Goal: Task Accomplishment & Management: Use online tool/utility

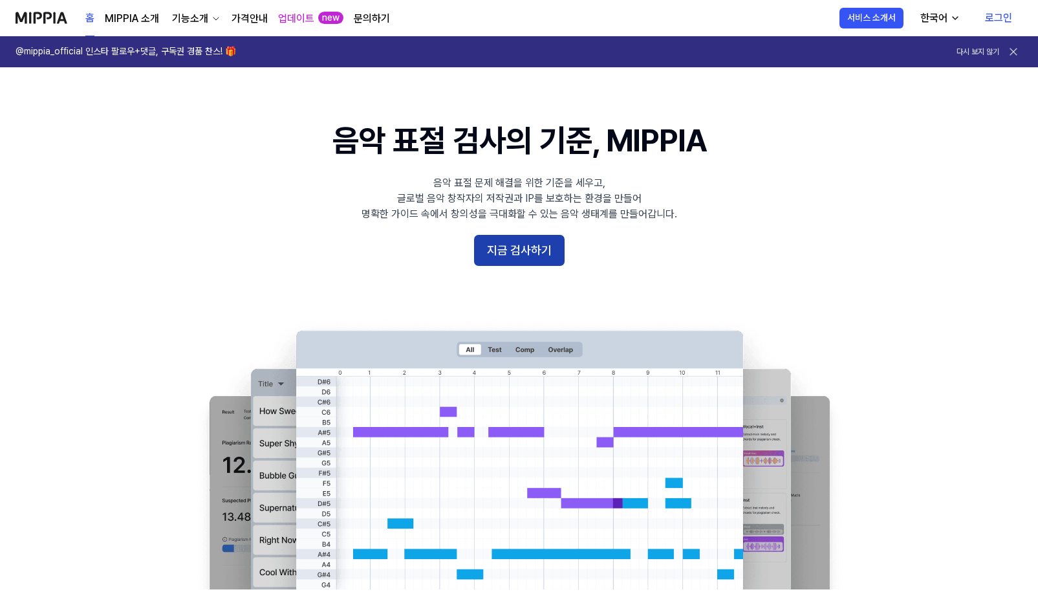
click at [504, 250] on button "지금 검사하기" at bounding box center [519, 250] width 91 height 31
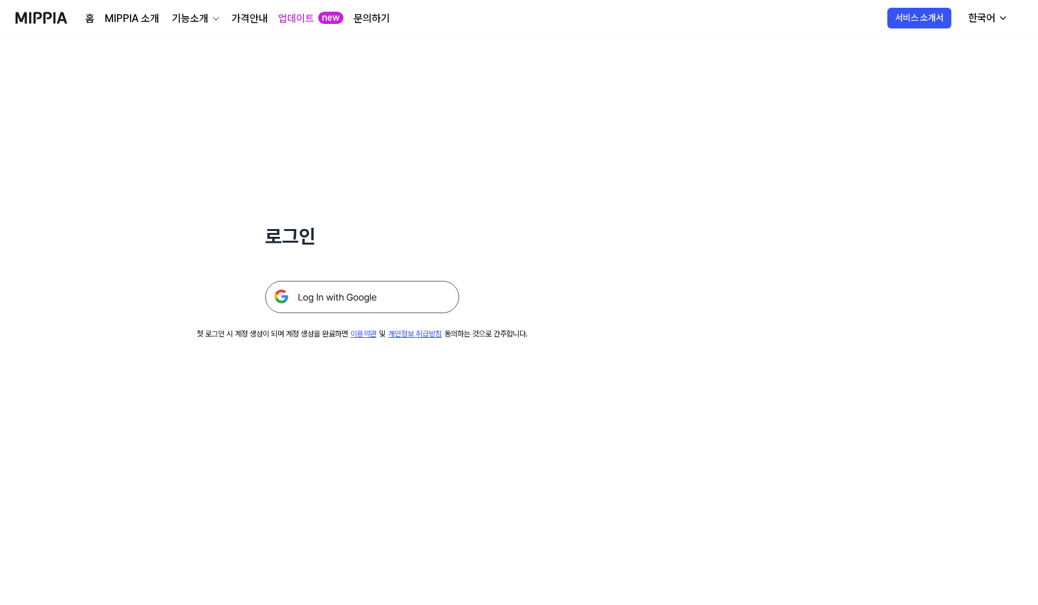
click at [337, 298] on img at bounding box center [362, 297] width 194 height 32
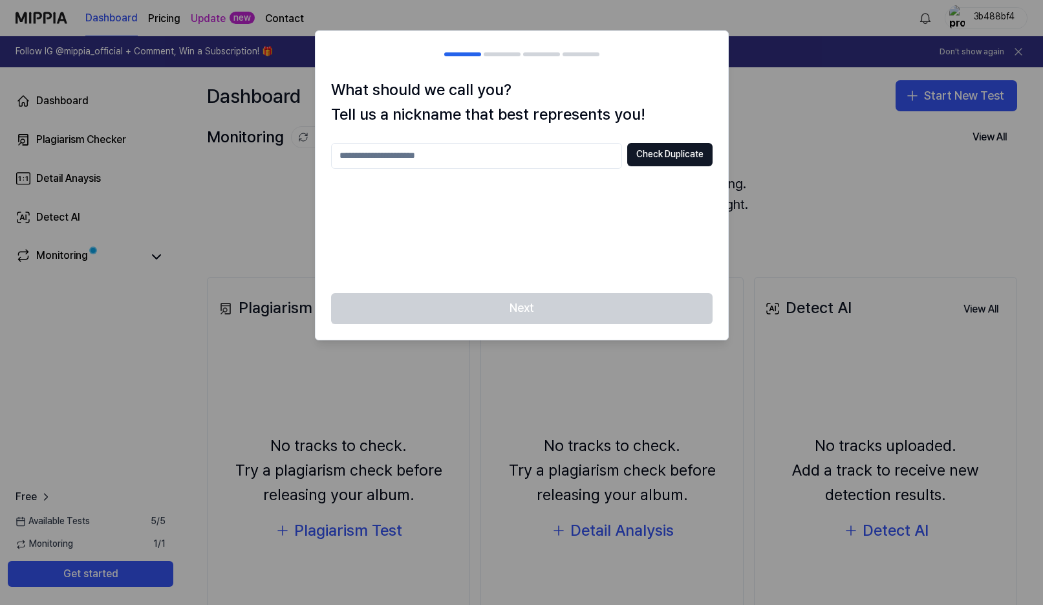
click at [461, 158] on input "text" at bounding box center [476, 156] width 291 height 26
type input "*"
type input "******"
click at [681, 152] on button "Check Duplicate" at bounding box center [669, 154] width 85 height 23
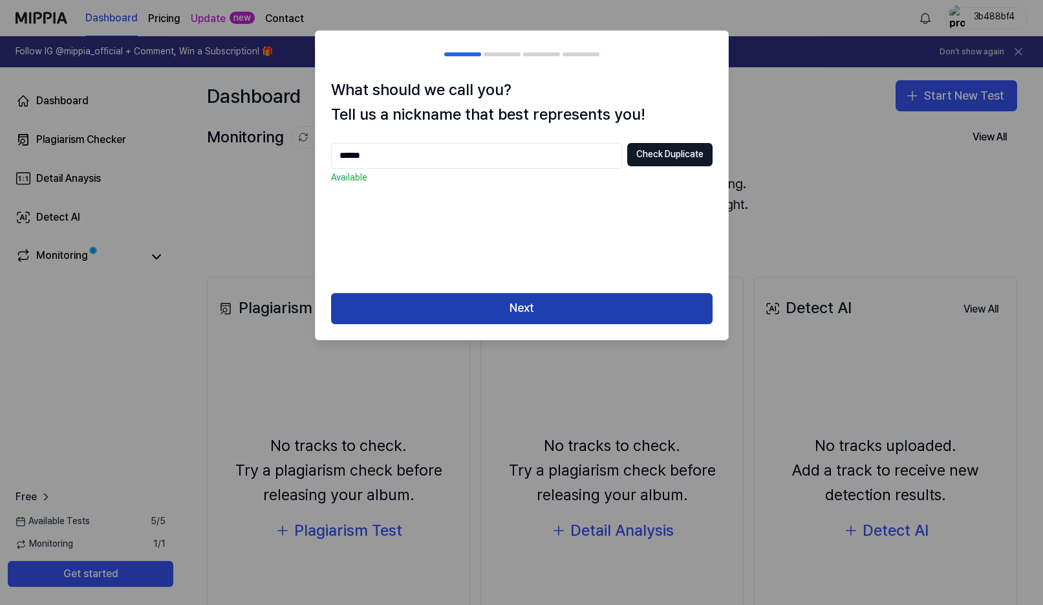
click at [503, 313] on button "Next" at bounding box center [522, 308] width 382 height 31
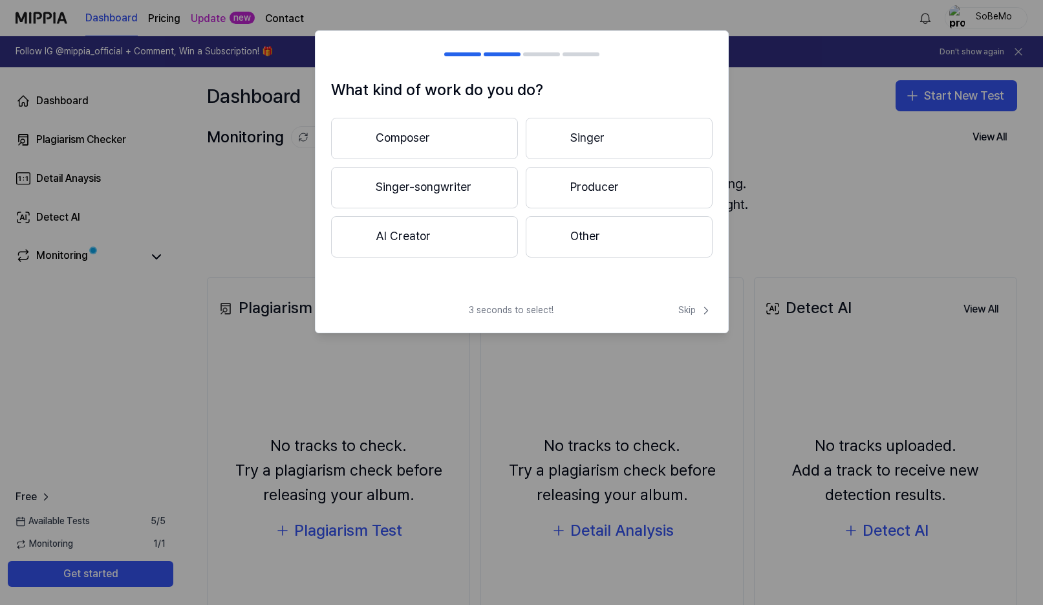
click at [424, 142] on button "Composer" at bounding box center [424, 138] width 187 height 41
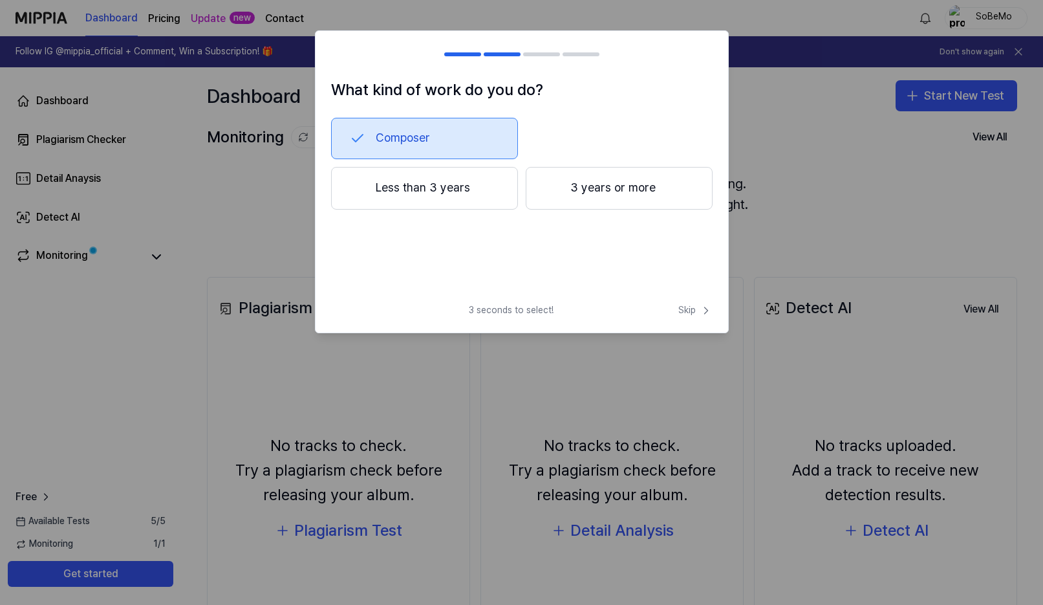
click at [574, 190] on button "3 years or more" at bounding box center [619, 188] width 187 height 43
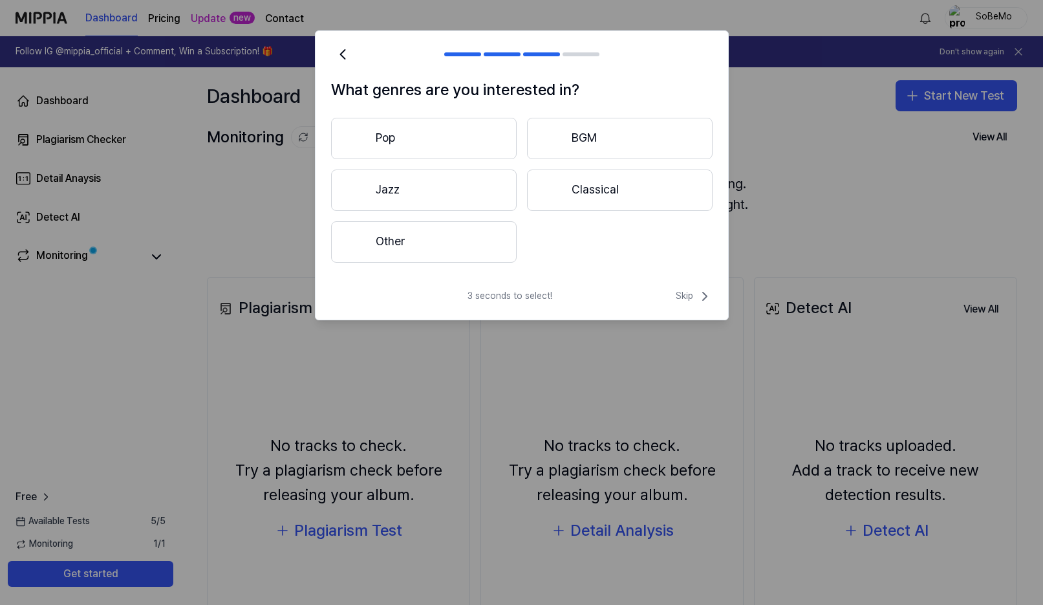
click at [429, 141] on button "Pop" at bounding box center [424, 138] width 186 height 41
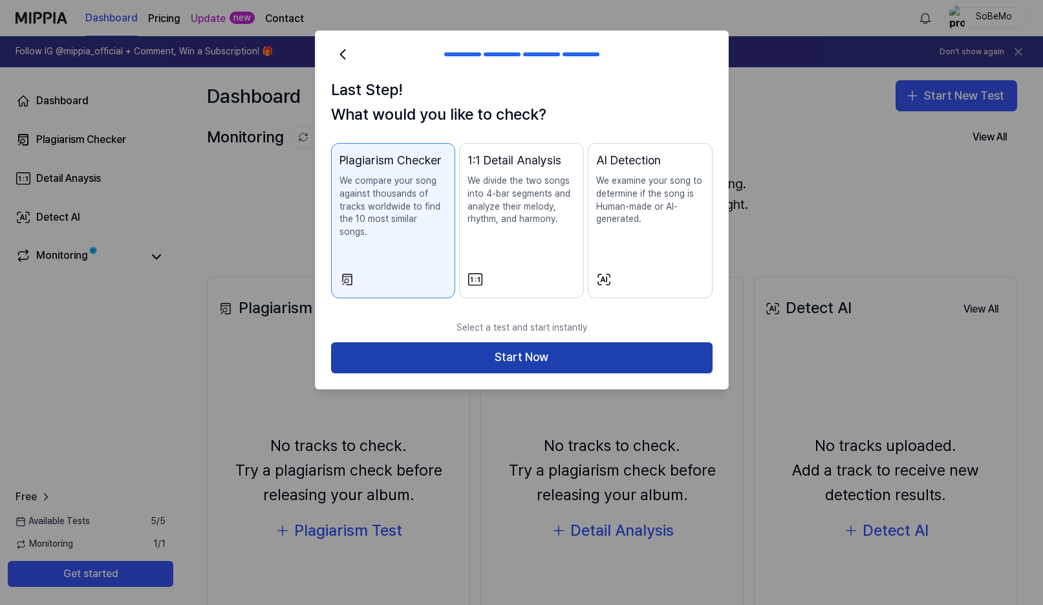
click at [494, 346] on button "Start Now" at bounding box center [522, 357] width 382 height 31
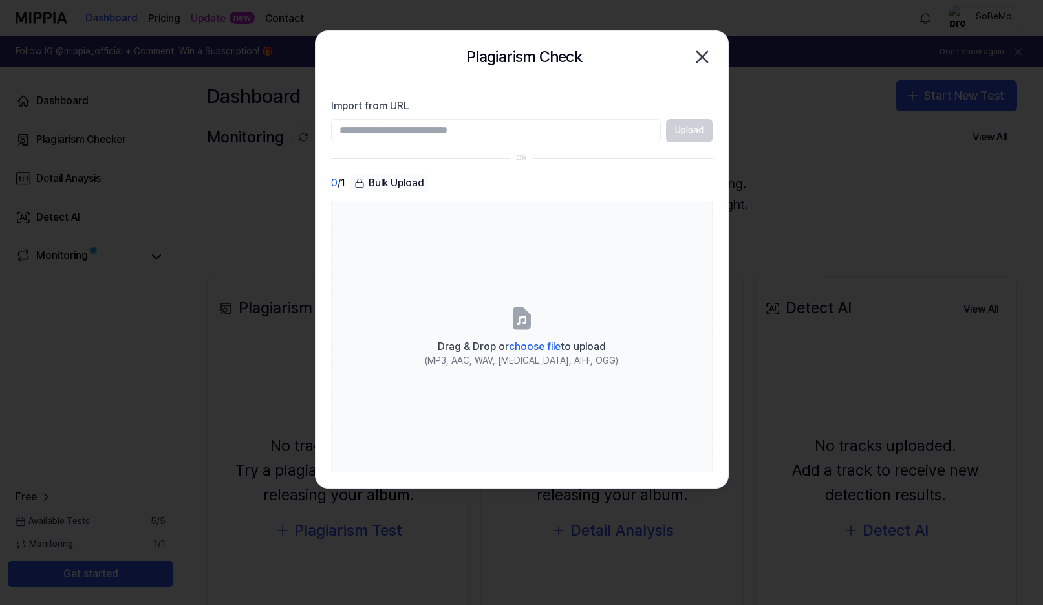
click at [705, 52] on icon "button" at bounding box center [702, 57] width 21 height 21
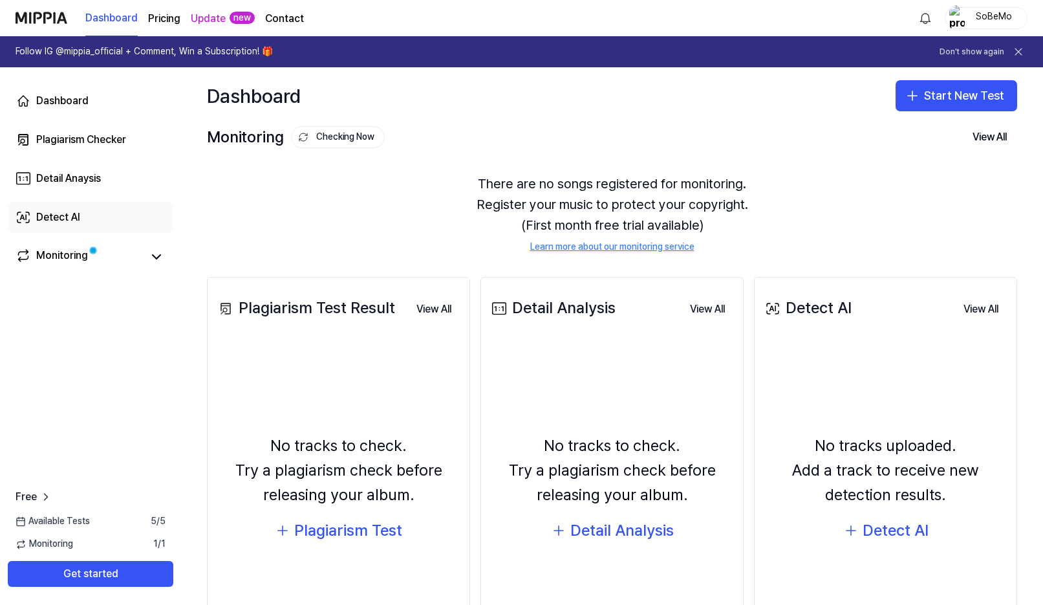
click at [46, 221] on div "Detect AI" at bounding box center [58, 218] width 44 height 16
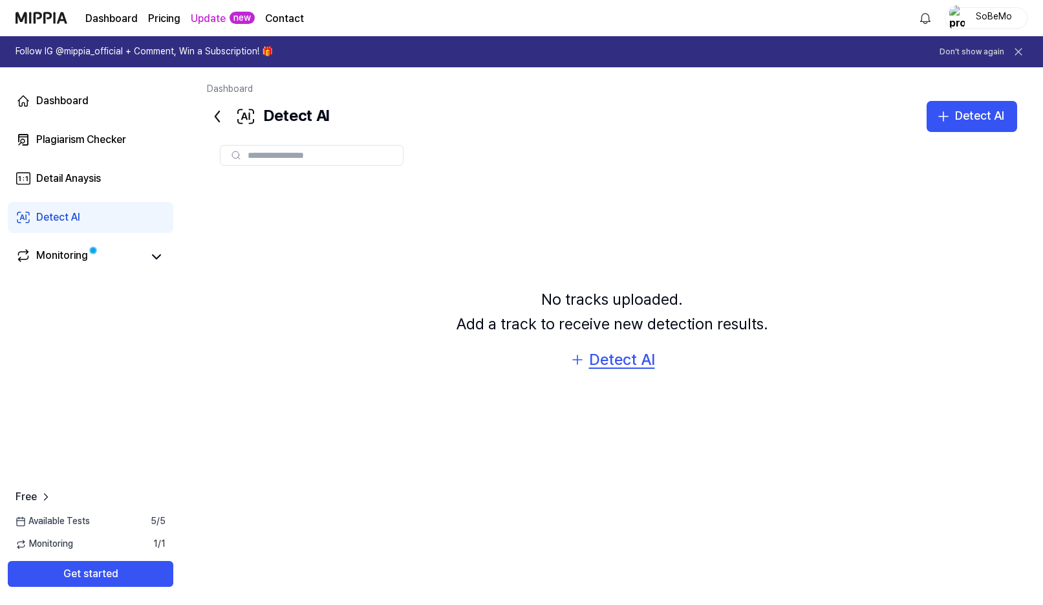
click at [633, 362] on div "Detect AI" at bounding box center [622, 359] width 66 height 25
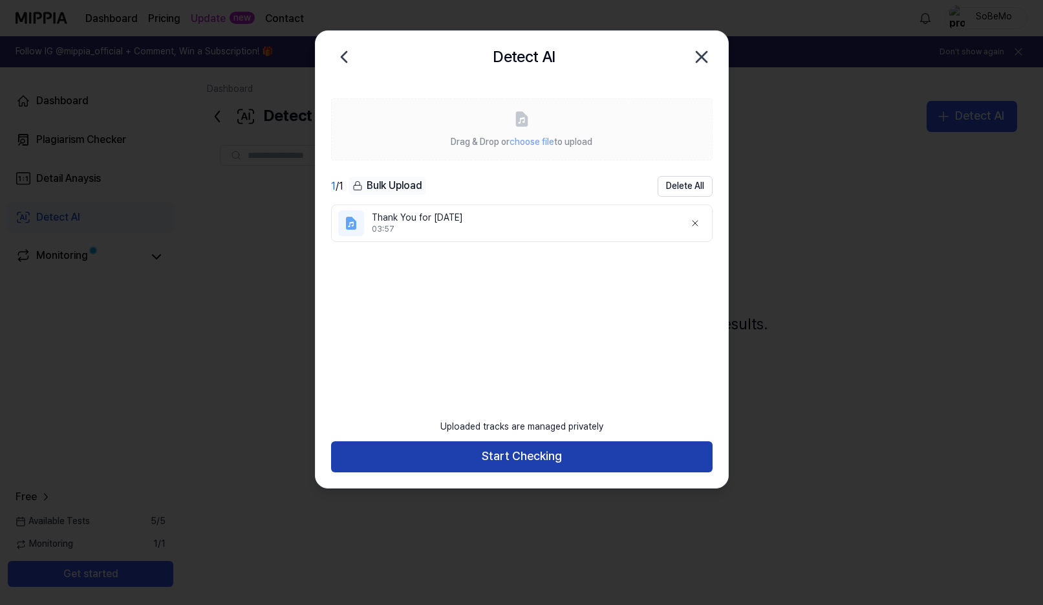
click at [531, 451] on button "Start Checking" at bounding box center [522, 456] width 382 height 31
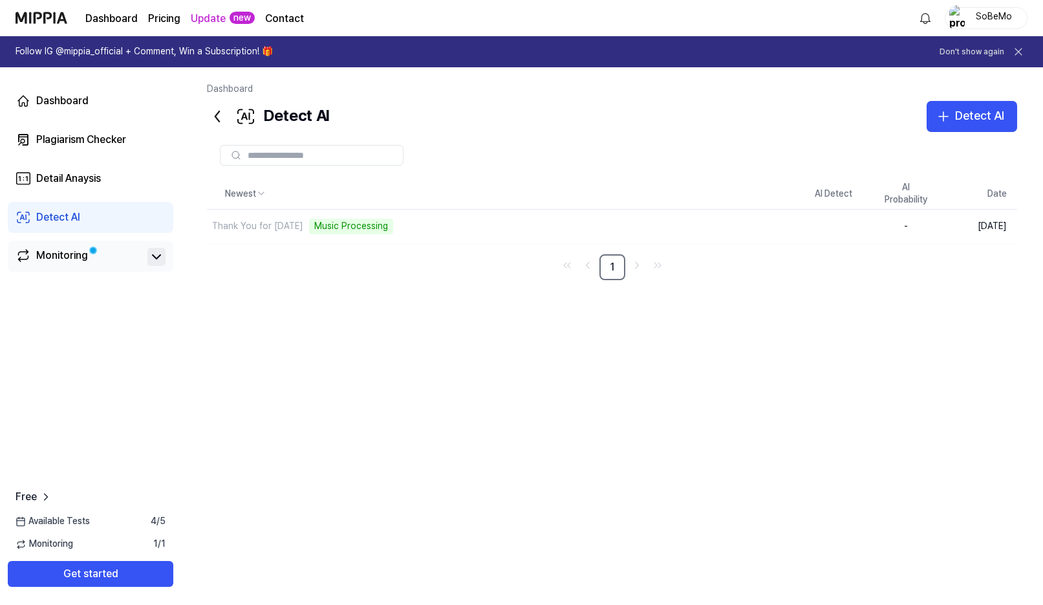
click at [157, 254] on icon at bounding box center [157, 257] width 16 height 16
click at [67, 257] on div "Monitoring" at bounding box center [62, 257] width 52 height 18
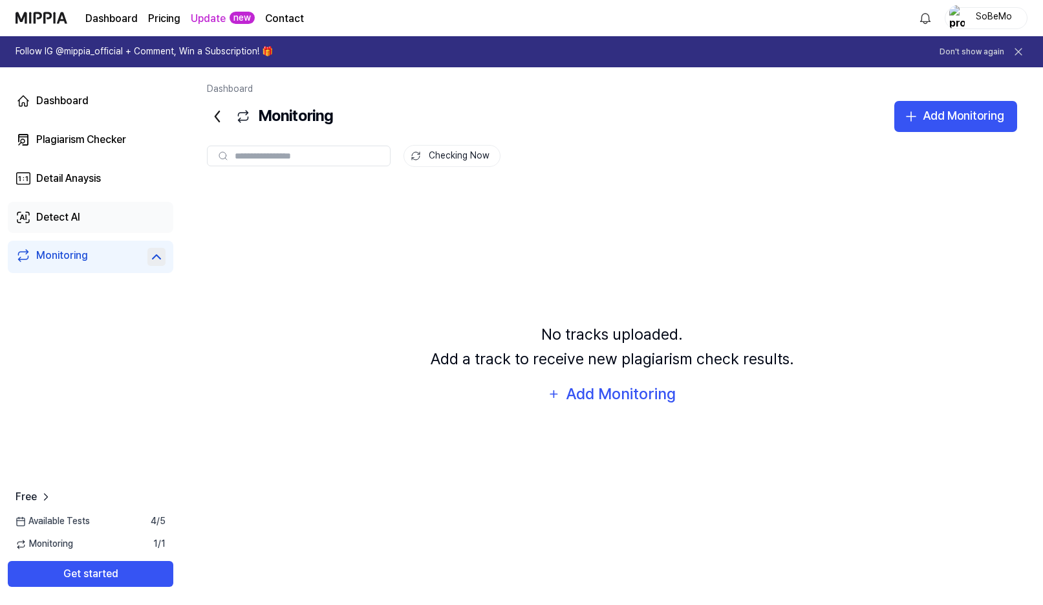
click at [78, 218] on div "Detect AI" at bounding box center [58, 218] width 44 height 16
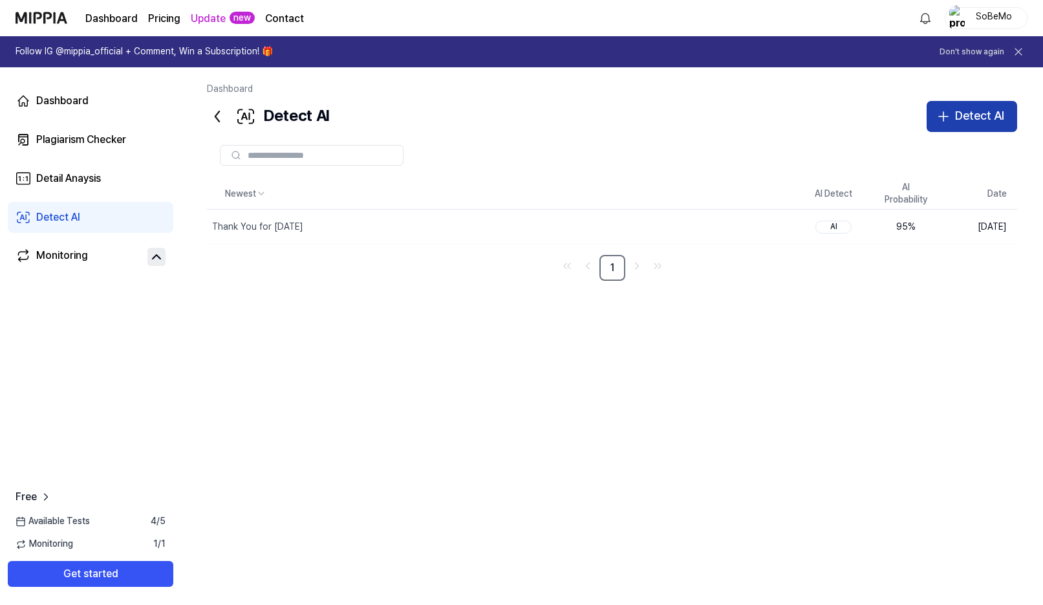
click at [953, 124] on button "Detect AI" at bounding box center [972, 116] width 91 height 31
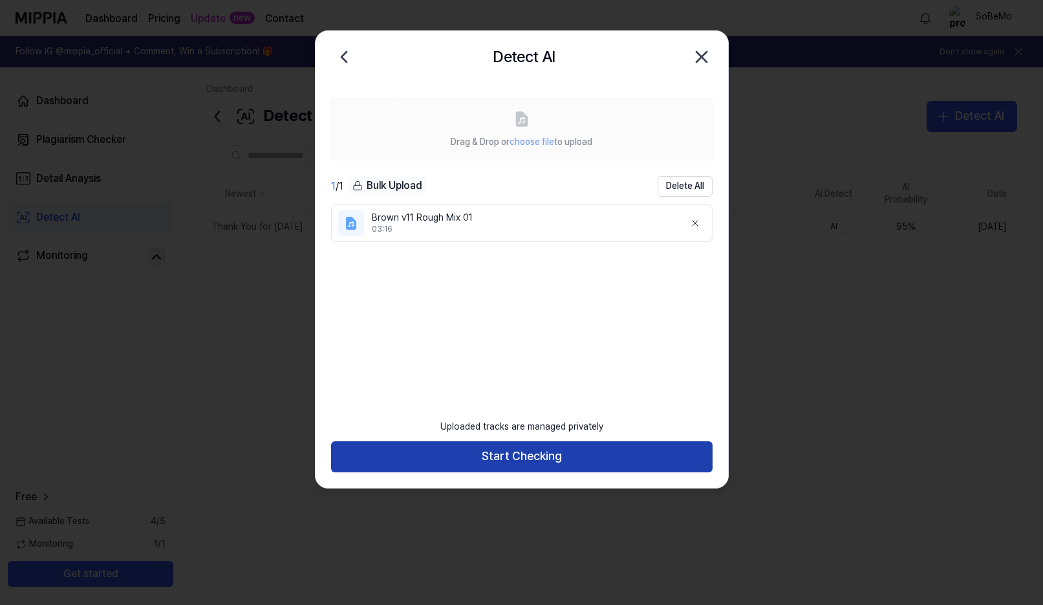
click at [517, 453] on button "Start Checking" at bounding box center [522, 456] width 382 height 31
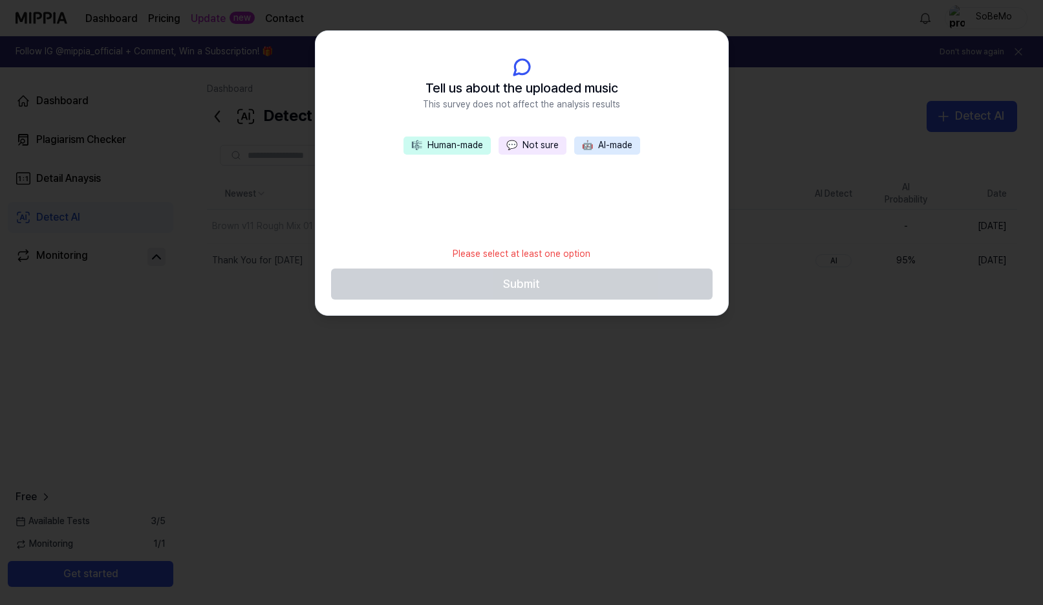
click at [623, 361] on div at bounding box center [521, 302] width 1043 height 605
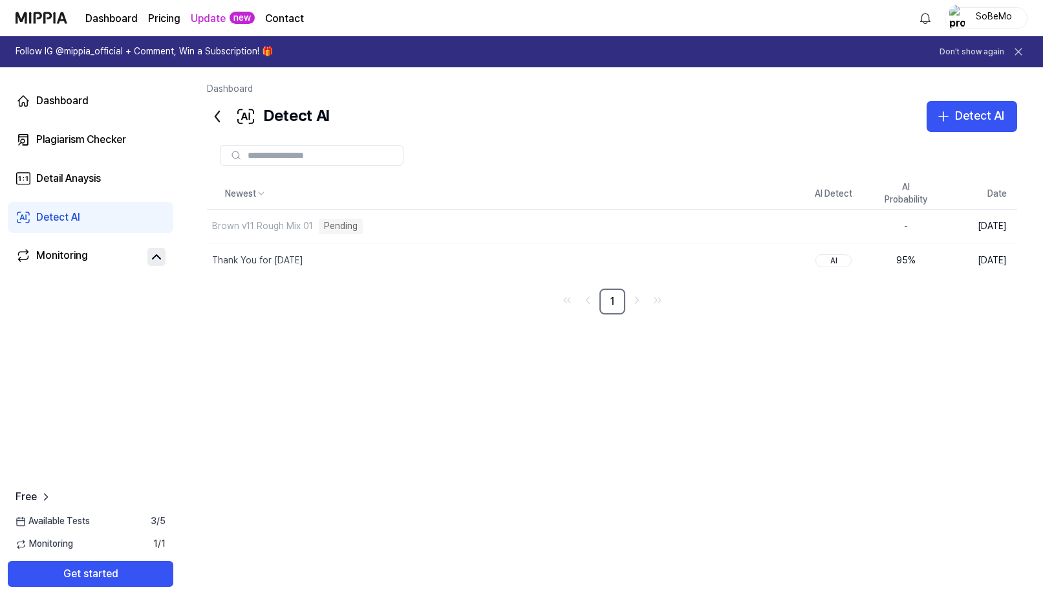
click at [349, 344] on div "Newest AI Detect AI Probability Date Brown v11 Rough Mix 01 Pending Delete - [D…" at bounding box center [612, 375] width 810 height 393
click at [836, 259] on div "AI" at bounding box center [834, 260] width 36 height 13
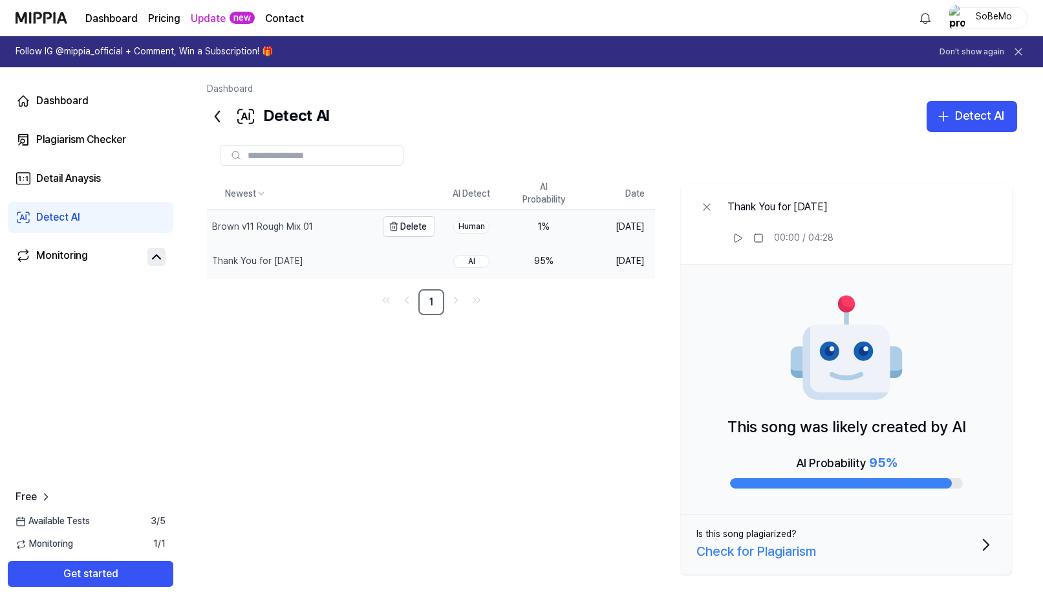
click at [283, 230] on div "Brown v11 Rough Mix 01" at bounding box center [262, 227] width 101 height 13
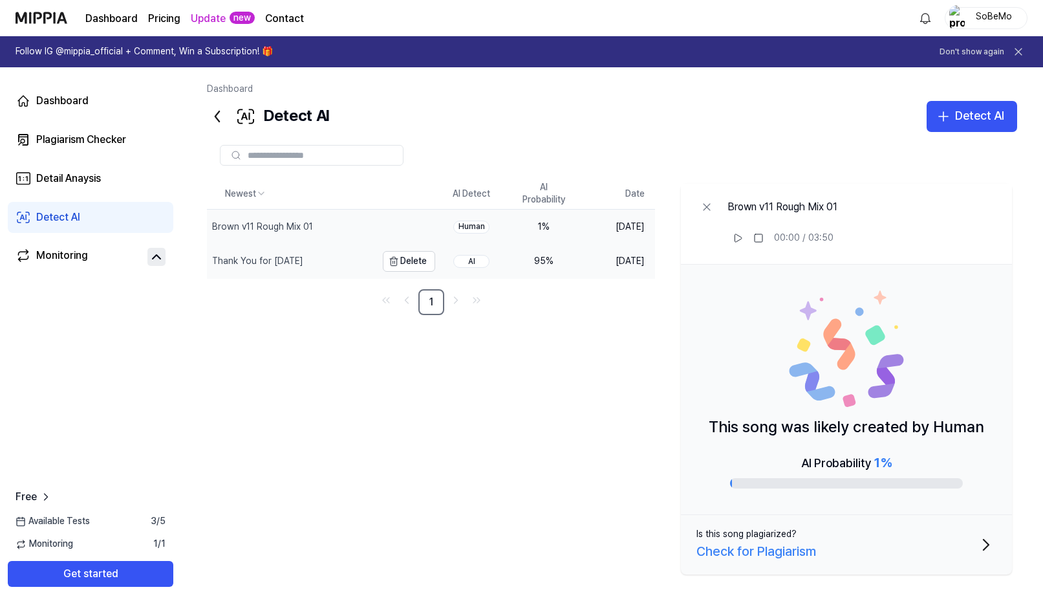
click at [270, 256] on div "Thank You for [DATE]" at bounding box center [257, 261] width 91 height 13
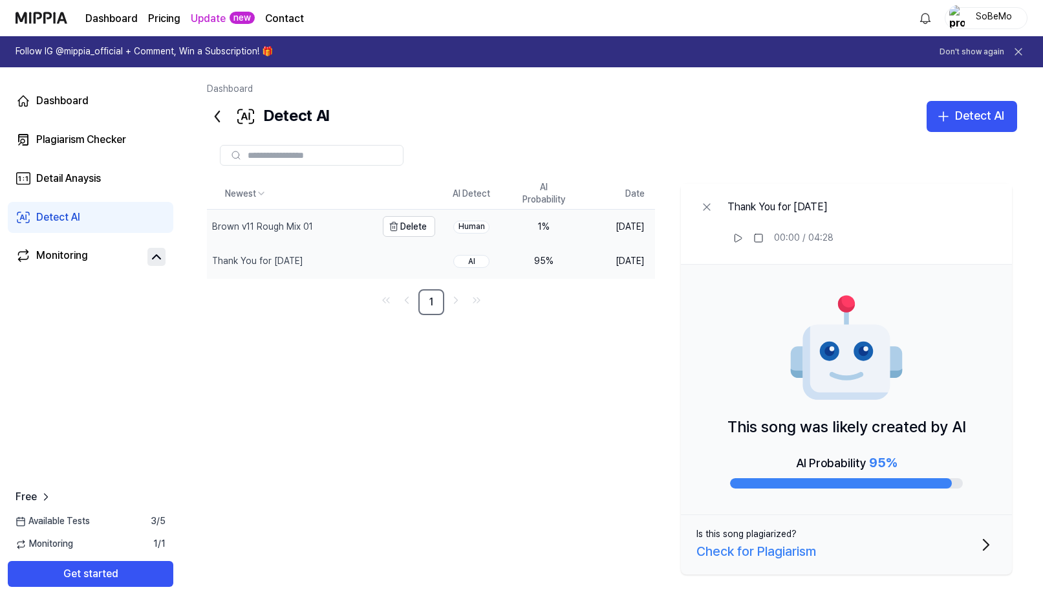
click at [270, 221] on div "Brown v11 Rough Mix 01" at bounding box center [262, 227] width 101 height 13
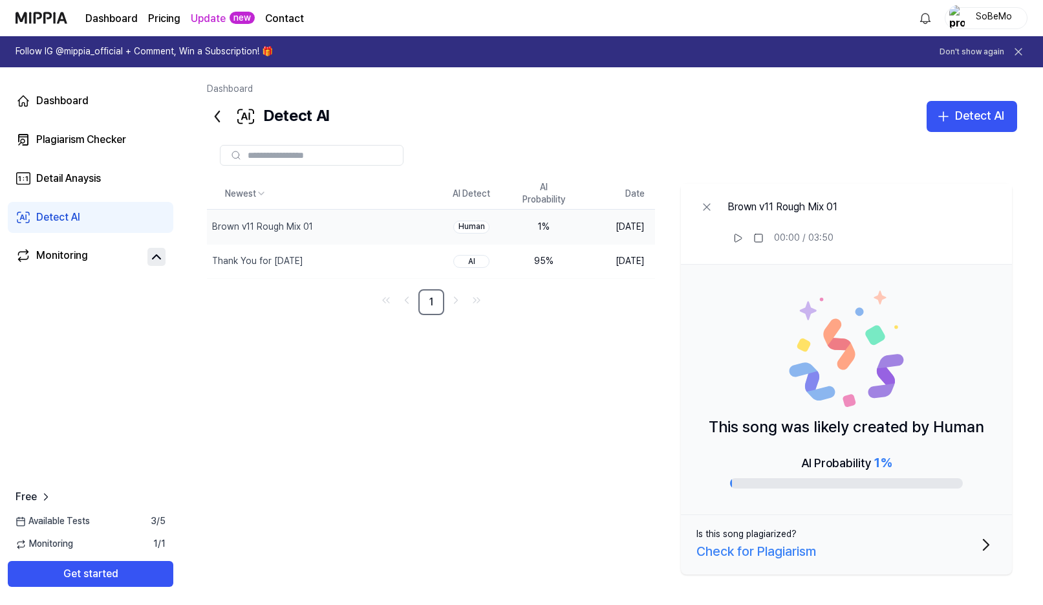
click at [807, 549] on div "Check for Plagiarism" at bounding box center [757, 551] width 120 height 21
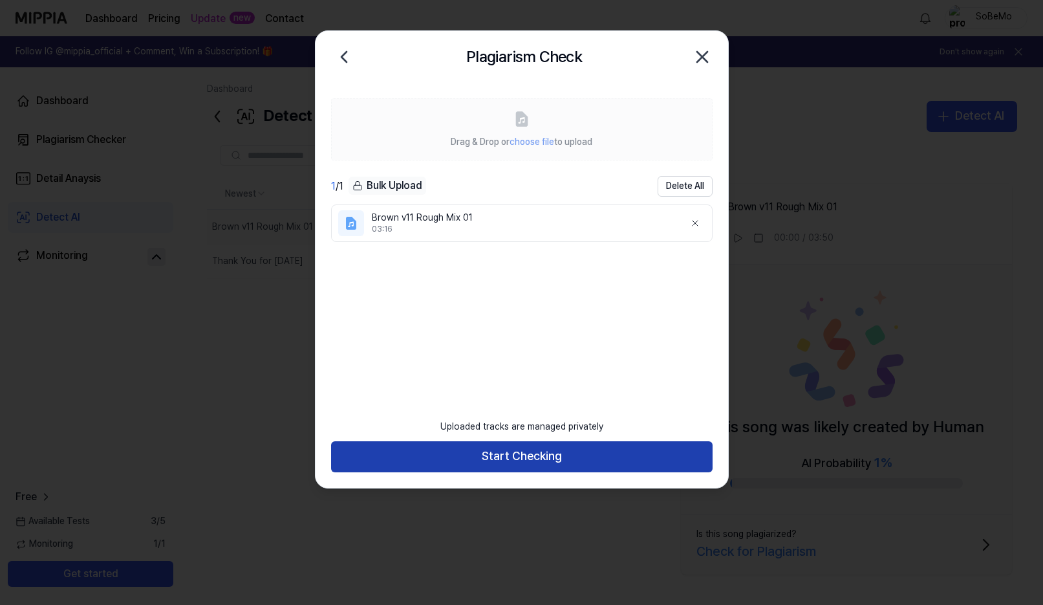
click at [531, 455] on button "Start Checking" at bounding box center [522, 456] width 382 height 31
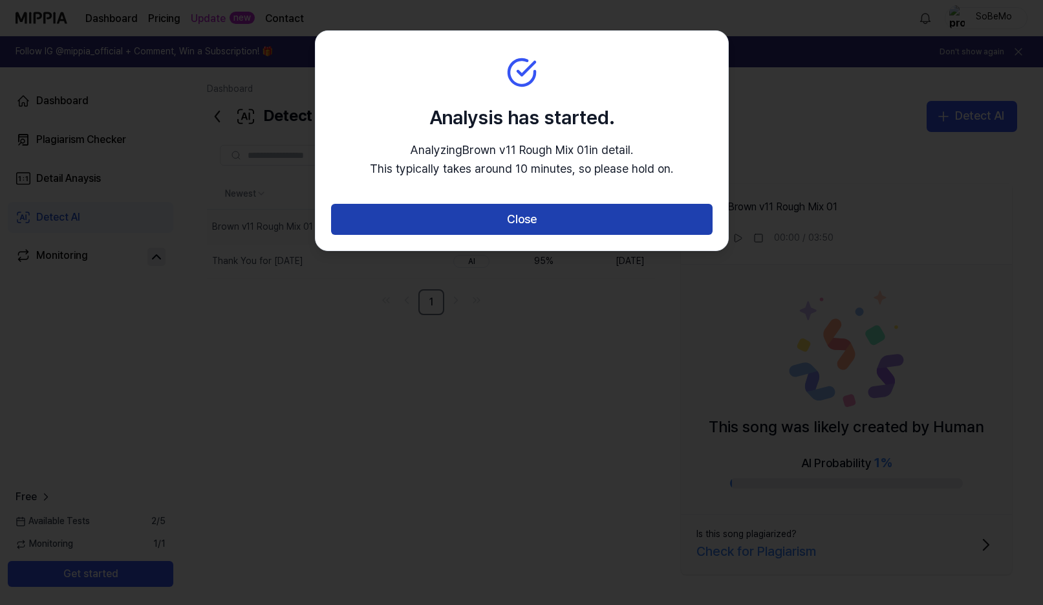
click at [532, 222] on button "Close" at bounding box center [522, 219] width 382 height 31
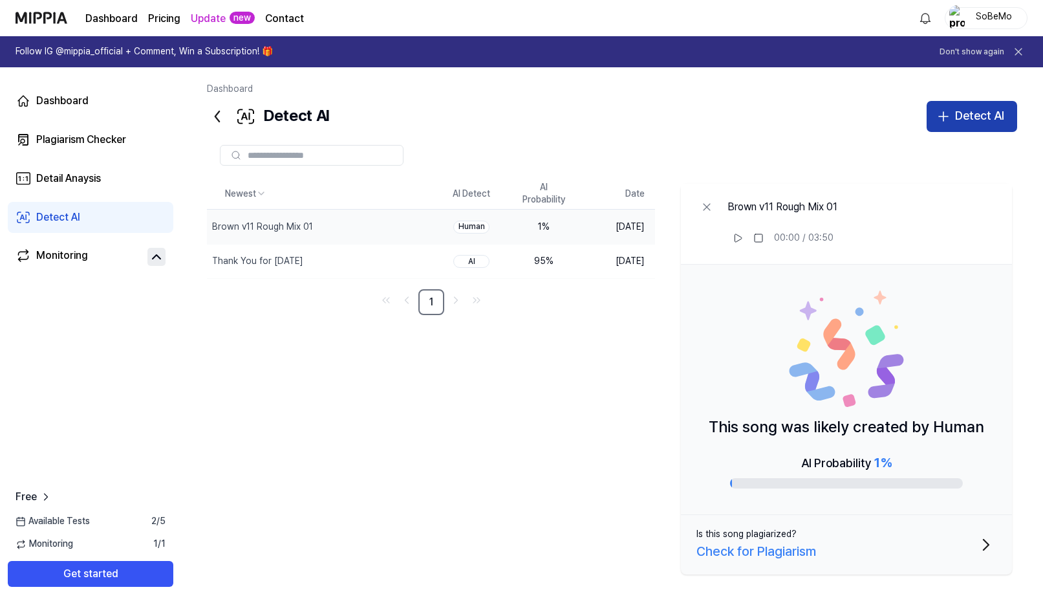
click at [944, 114] on icon "button" at bounding box center [944, 117] width 16 height 16
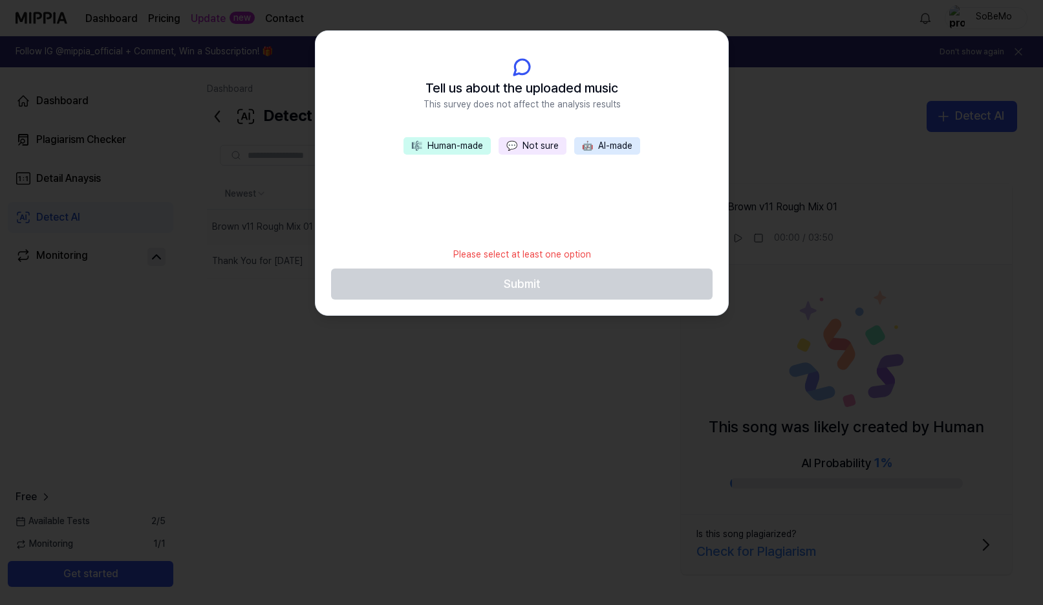
click at [821, 179] on div at bounding box center [521, 302] width 1043 height 605
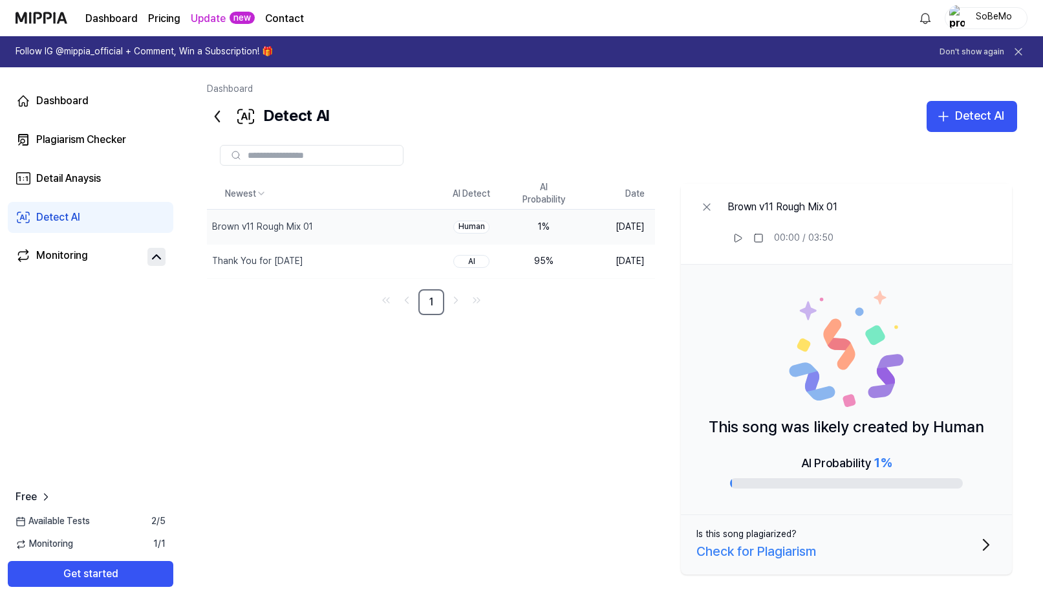
click at [52, 213] on div "Detect AI" at bounding box center [58, 218] width 44 height 16
click at [706, 203] on icon at bounding box center [706, 207] width 13 height 13
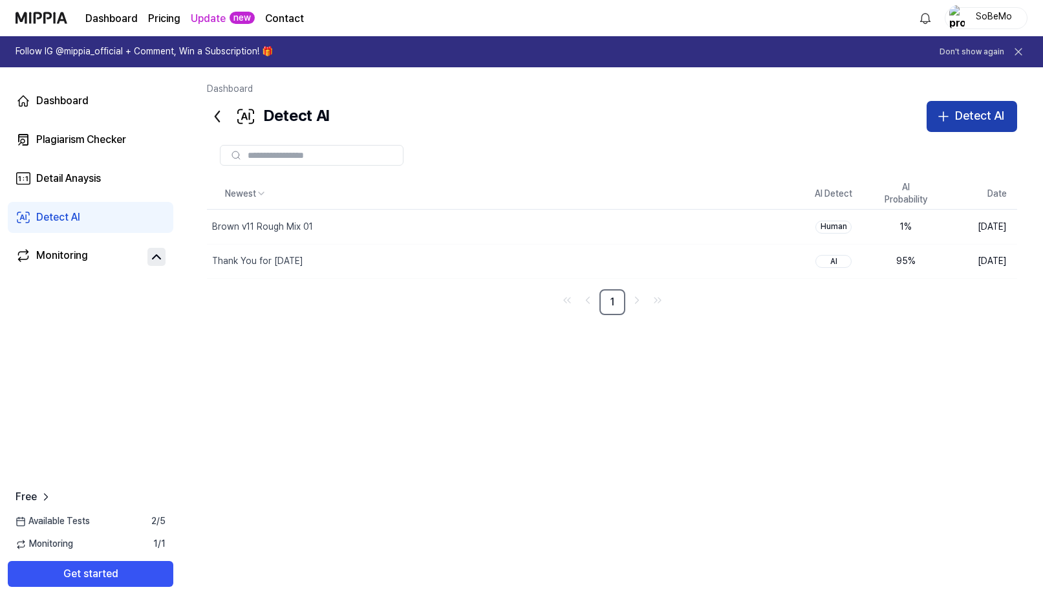
click at [940, 114] on icon "button" at bounding box center [944, 117] width 16 height 16
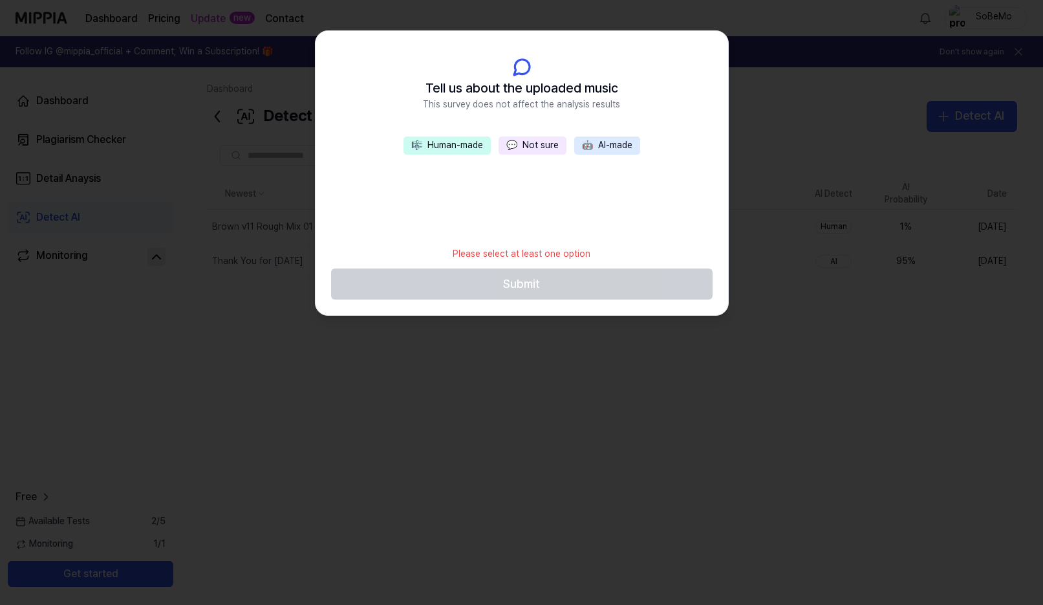
click at [736, 386] on div at bounding box center [521, 302] width 1043 height 605
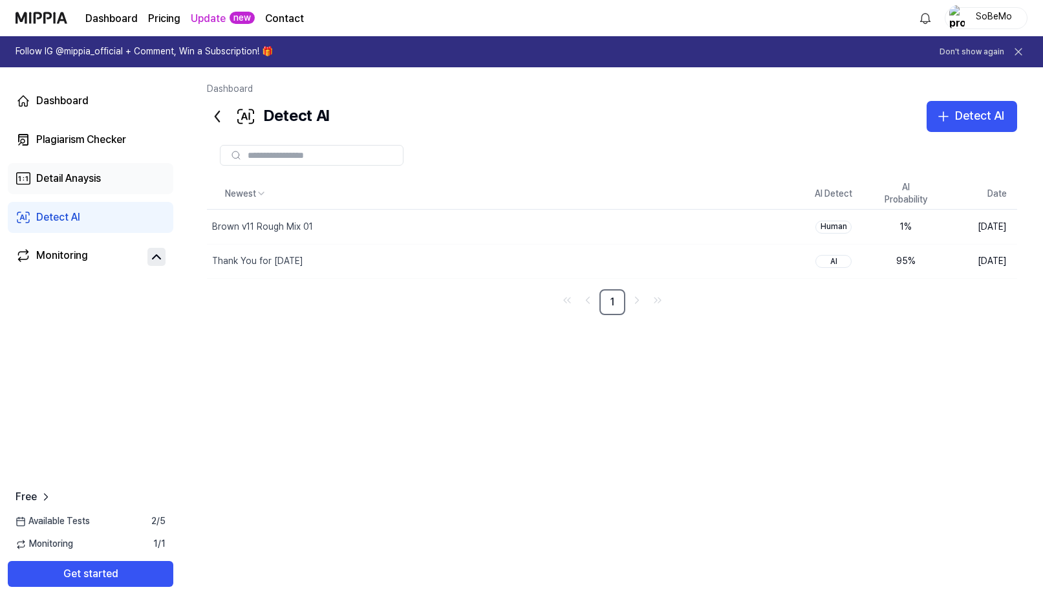
click at [72, 184] on div "Detail Anaysis" at bounding box center [68, 179] width 65 height 16
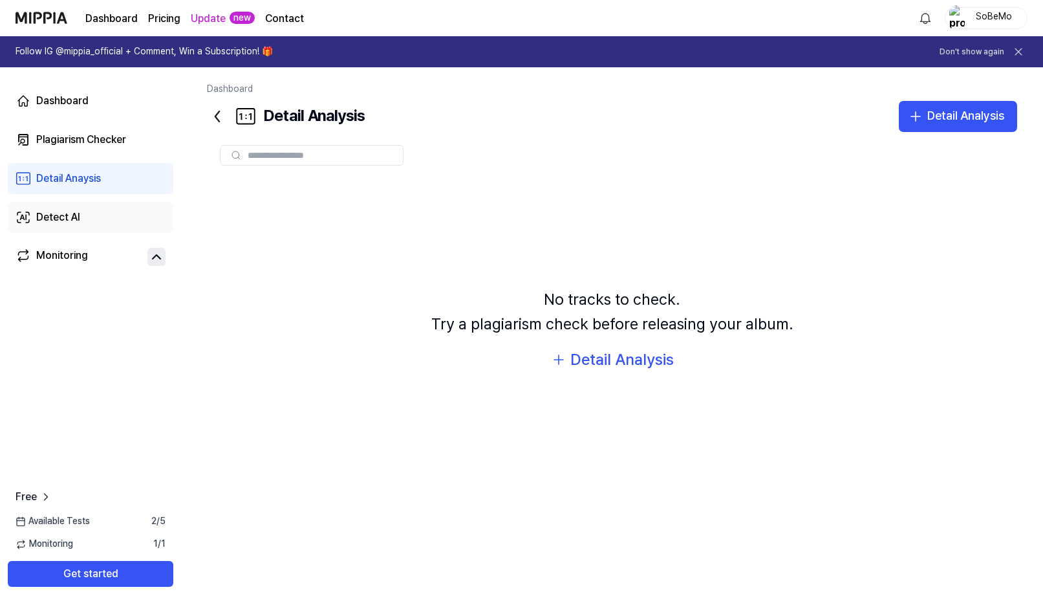
click at [72, 214] on div "Detect AI" at bounding box center [58, 218] width 44 height 16
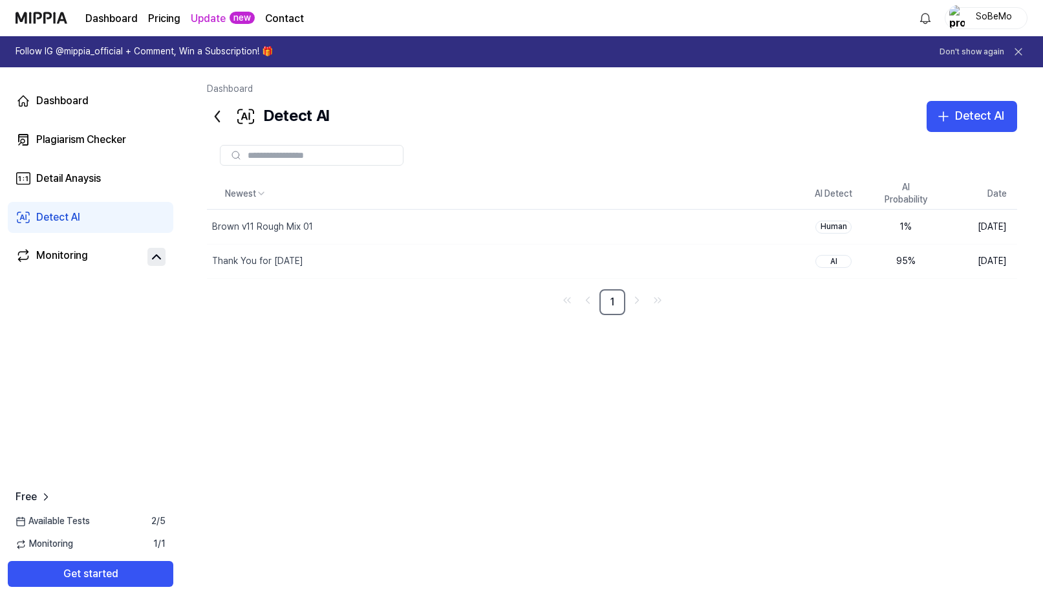
click at [164, 14] on page\) "Pricing" at bounding box center [164, 19] width 32 height 16
click at [1019, 50] on icon at bounding box center [1018, 51] width 13 height 13
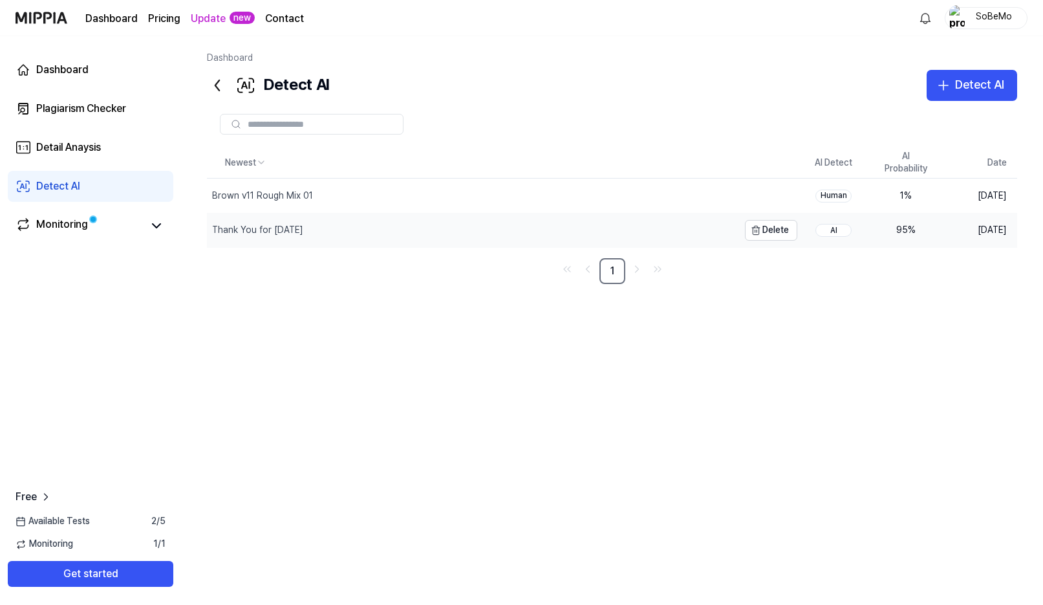
click at [248, 230] on div "Thank You for [DATE]" at bounding box center [257, 230] width 91 height 13
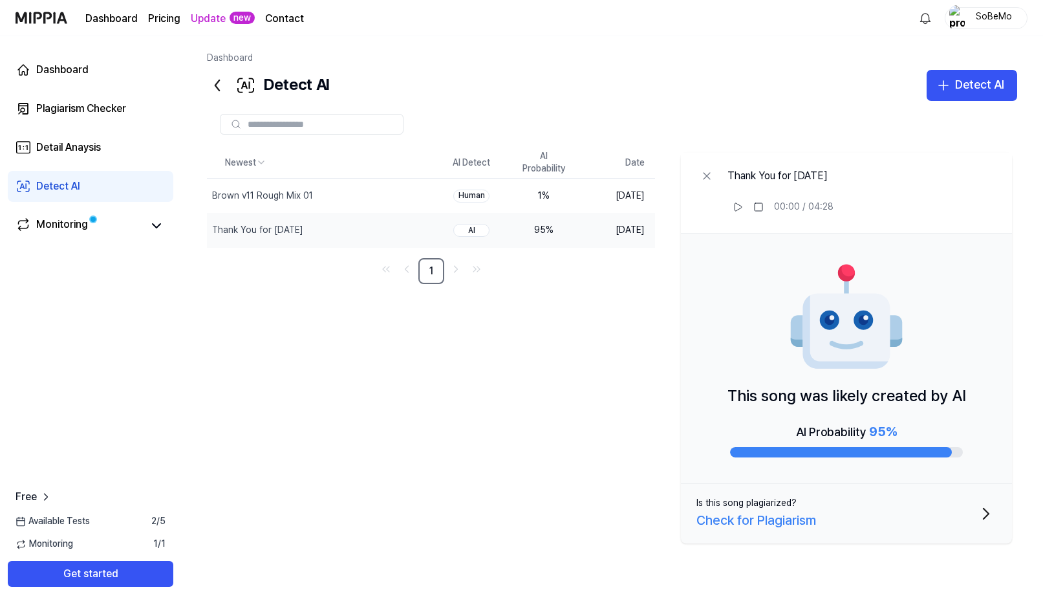
click at [739, 521] on div "Check for Plagiarism" at bounding box center [757, 520] width 120 height 21
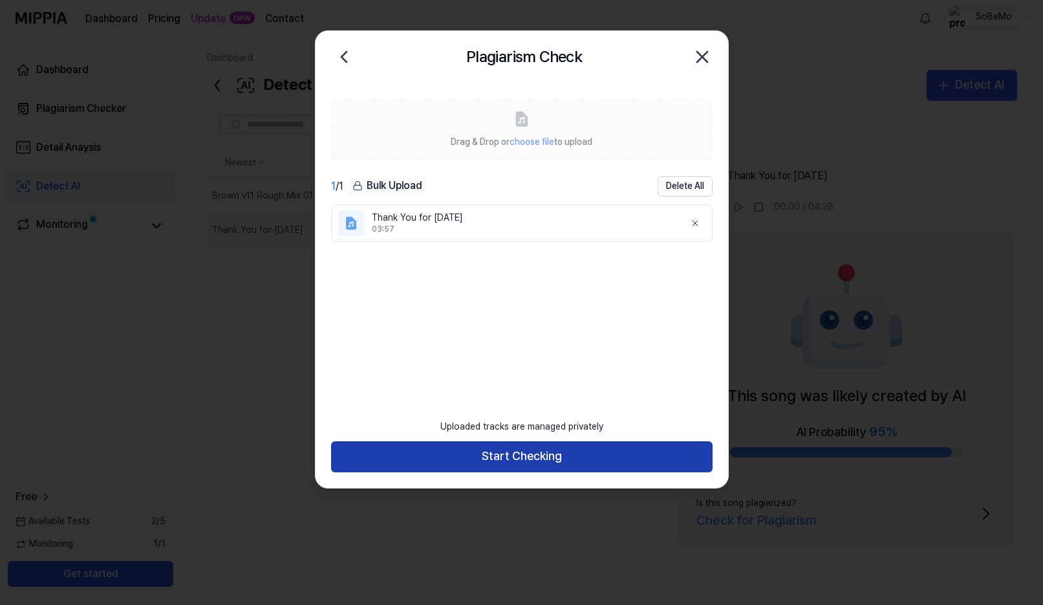
click at [521, 455] on button "Start Checking" at bounding box center [522, 456] width 382 height 31
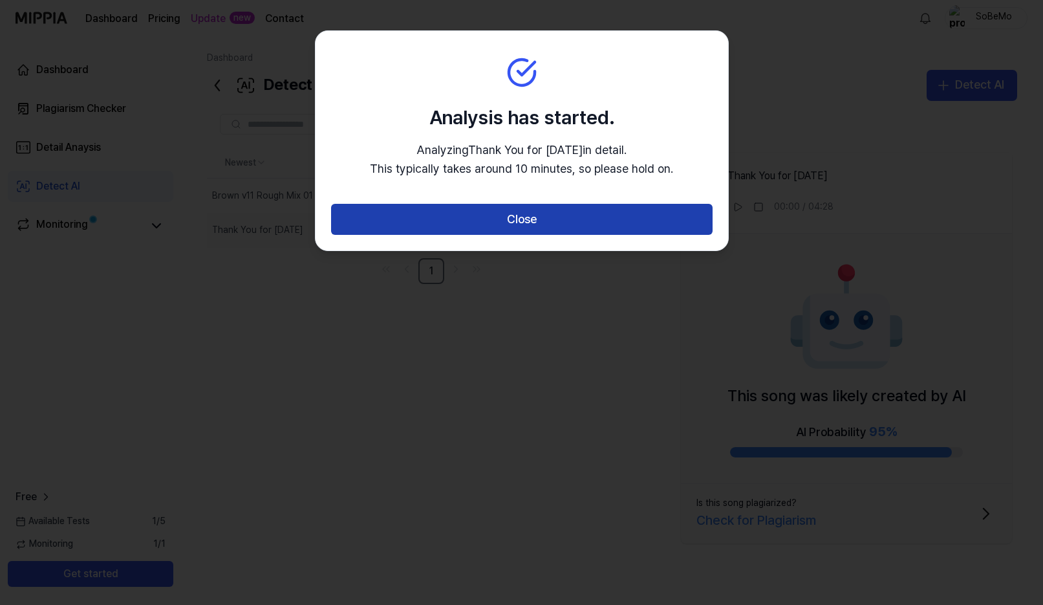
click at [532, 219] on button "Close" at bounding box center [522, 219] width 382 height 31
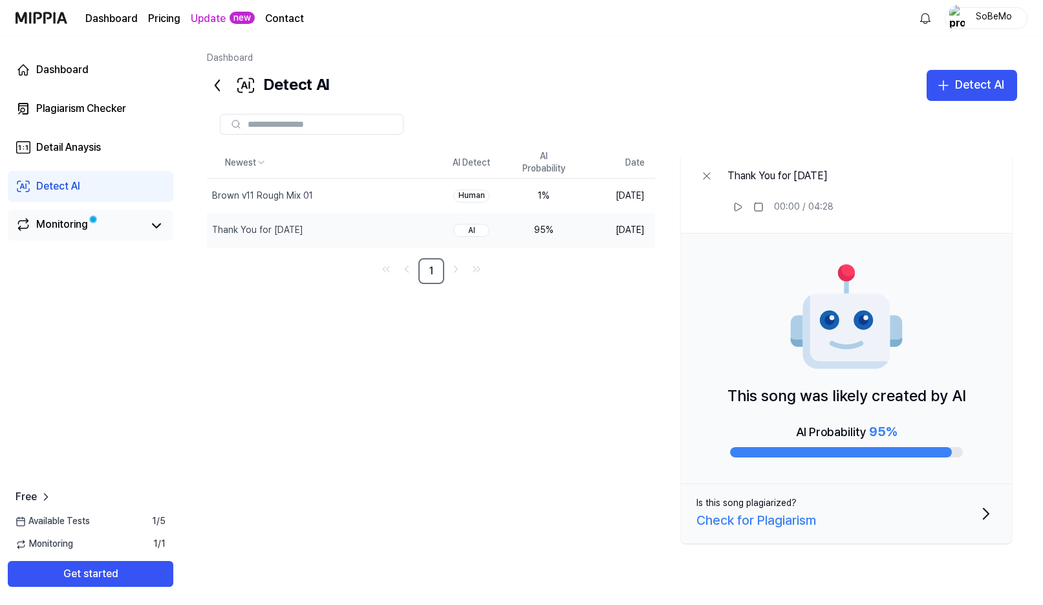
click at [60, 226] on div "Monitoring" at bounding box center [62, 226] width 52 height 18
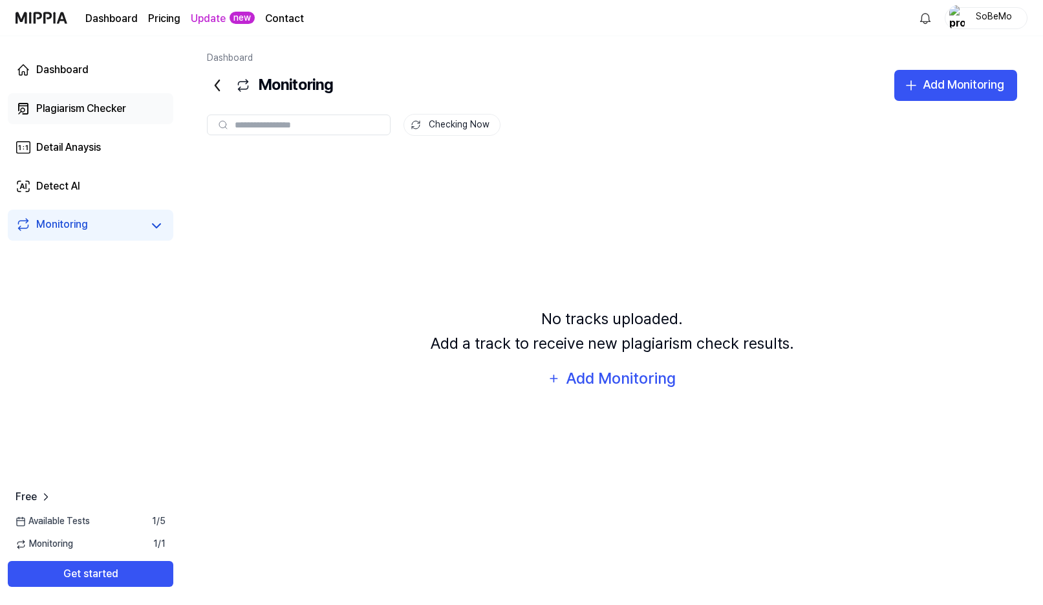
click at [75, 113] on div "Plagiarism Checker" at bounding box center [81, 109] width 90 height 16
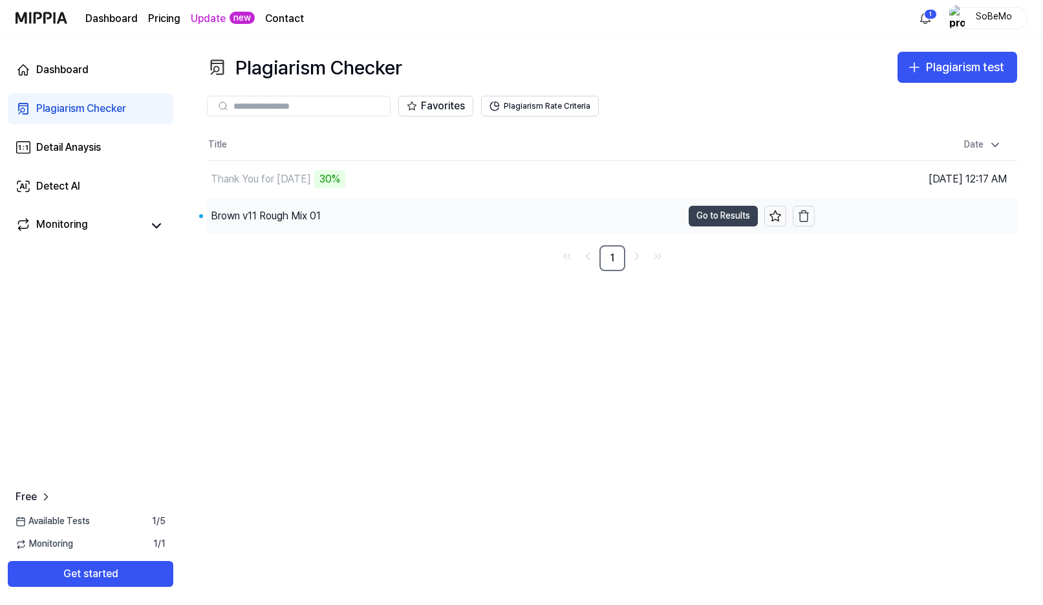
click at [702, 217] on button "Go to Results" at bounding box center [723, 216] width 69 height 21
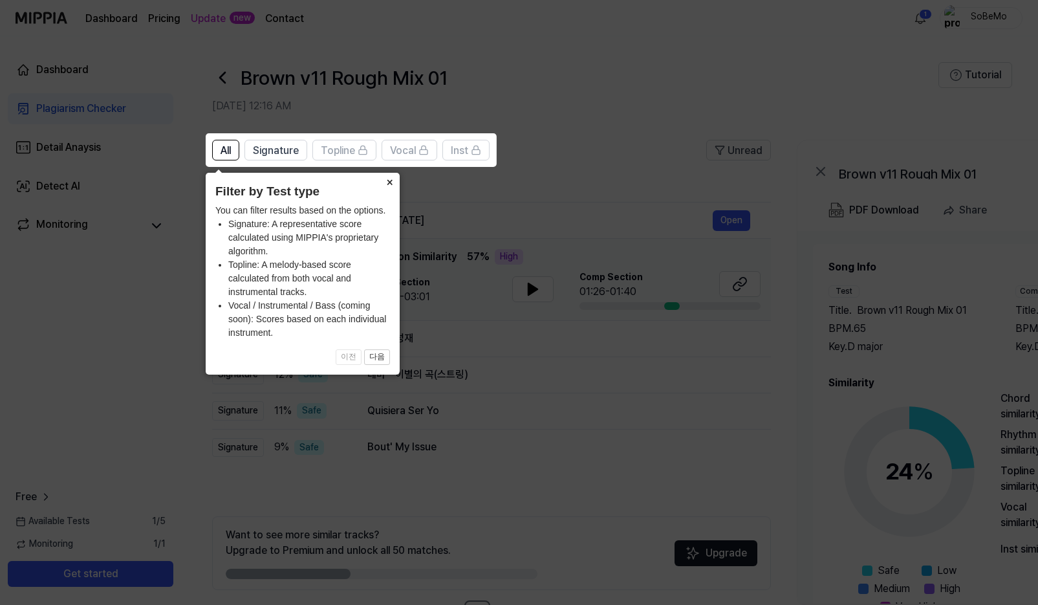
click at [391, 180] on button "×" at bounding box center [389, 182] width 21 height 18
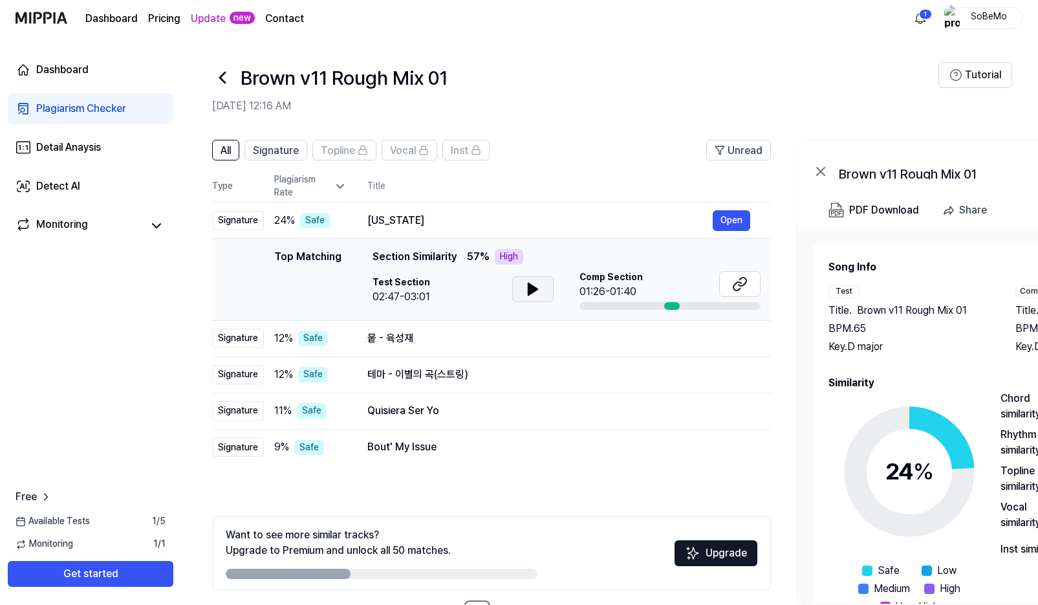
click at [529, 290] on icon at bounding box center [532, 289] width 9 height 12
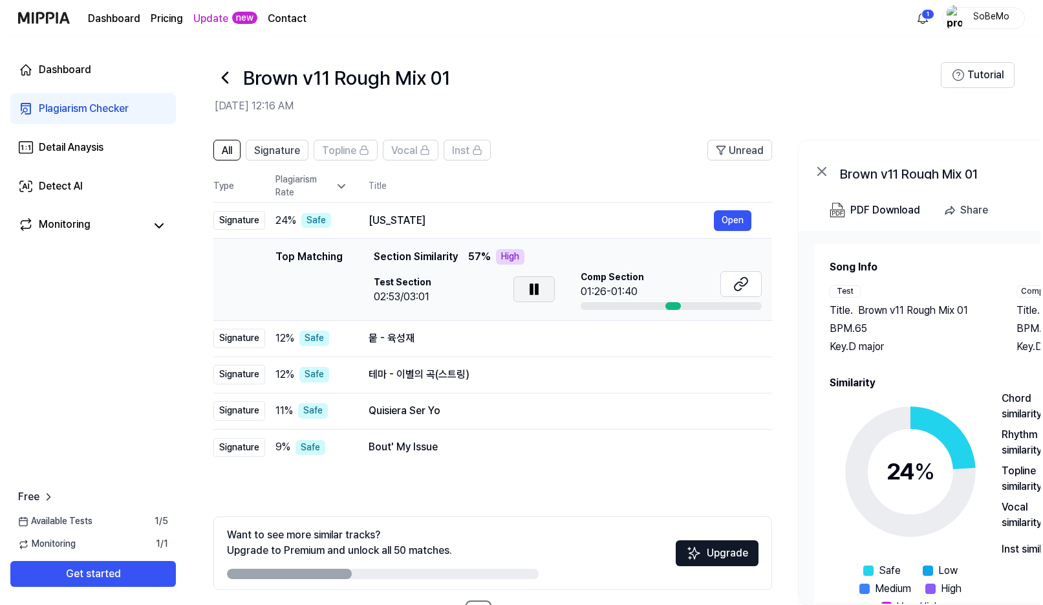
scroll to position [0, 3]
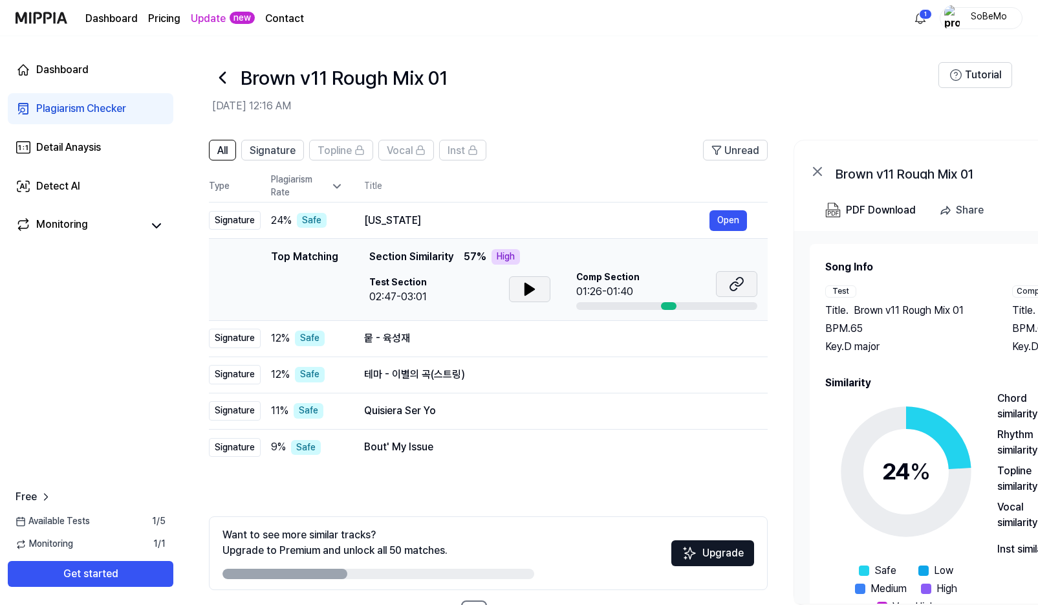
click at [733, 288] on icon at bounding box center [737, 284] width 16 height 16
click at [732, 338] on button "Open" at bounding box center [729, 338] width 38 height 21
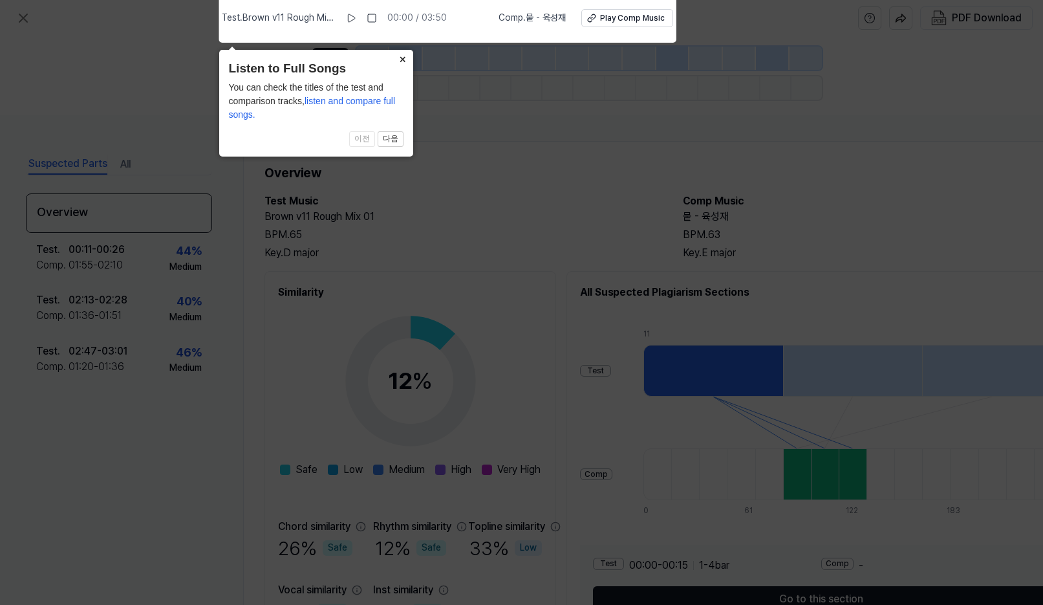
click at [402, 57] on button "×" at bounding box center [403, 59] width 21 height 18
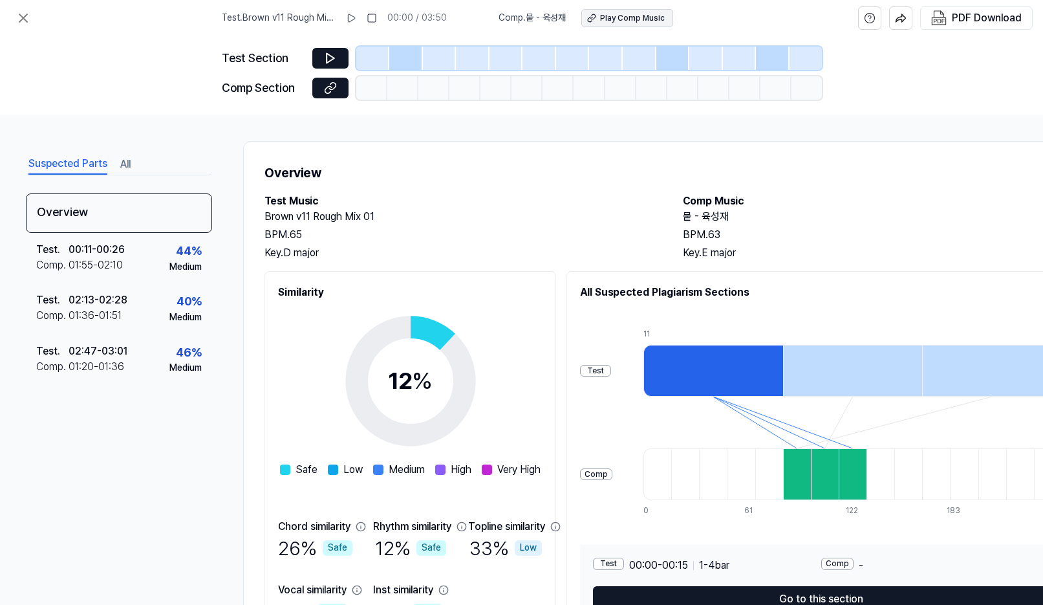
click at [618, 21] on div "Play Comp Music" at bounding box center [632, 18] width 65 height 11
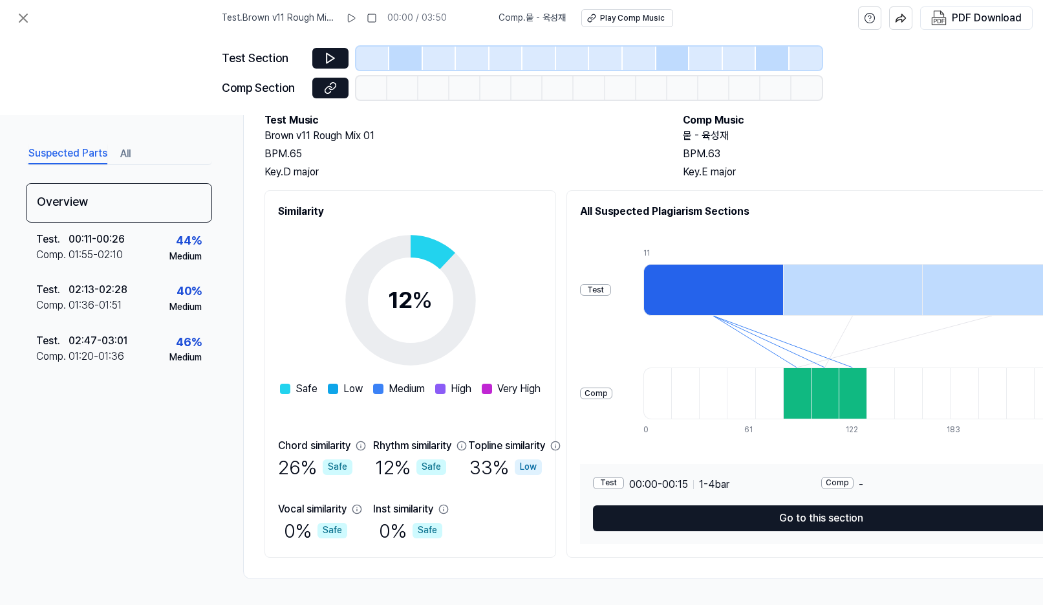
click at [798, 392] on div at bounding box center [797, 393] width 28 height 52
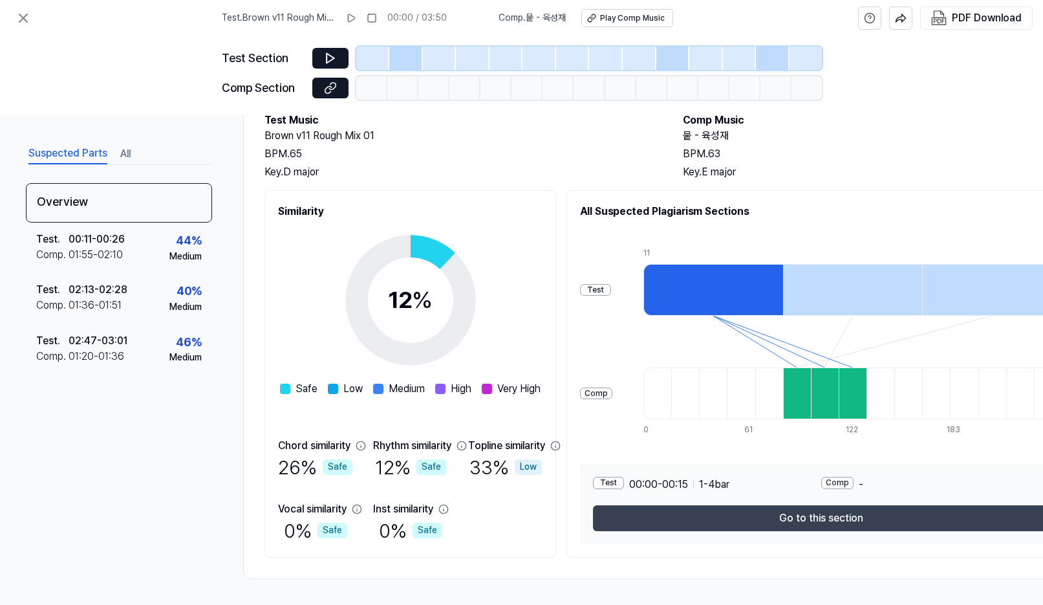
click at [825, 513] on button "Go to this section" at bounding box center [821, 518] width 456 height 26
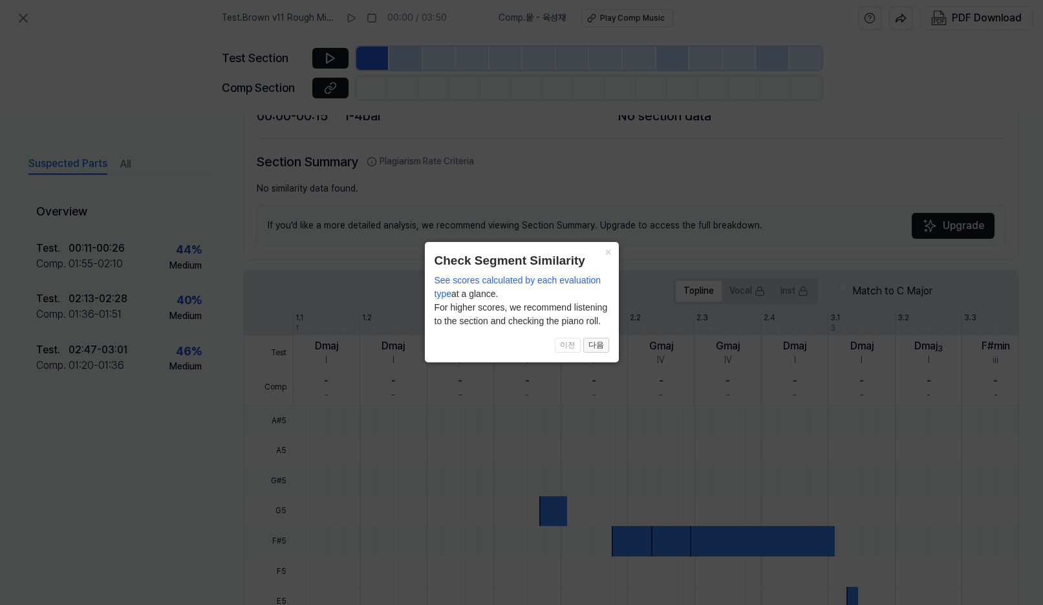
click at [598, 343] on button "다음" at bounding box center [596, 346] width 26 height 16
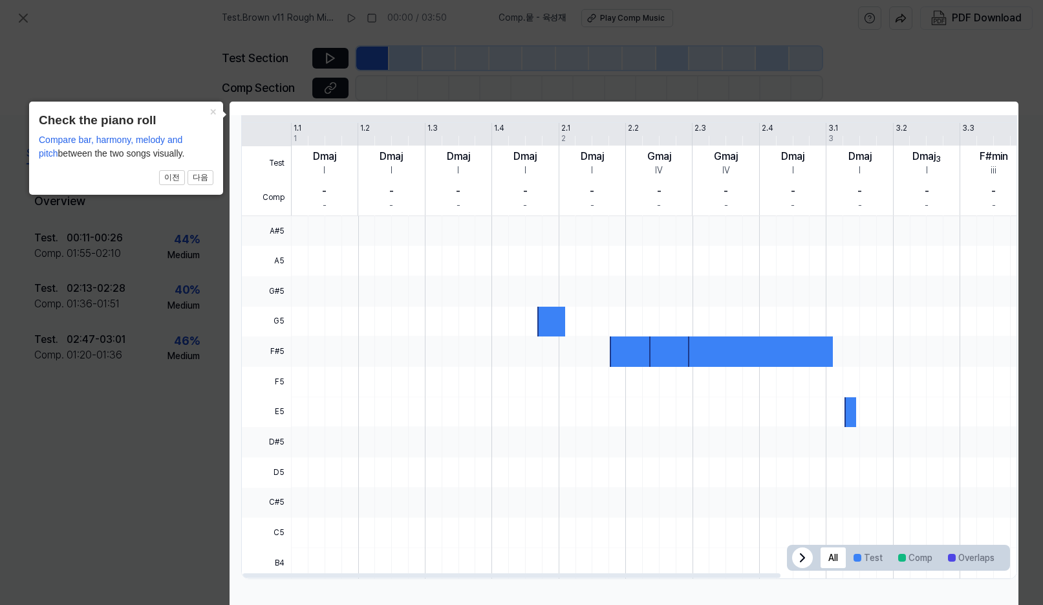
scroll to position [260, 6]
click at [627, 338] on div at bounding box center [632, 351] width 45 height 30
drag, startPoint x: 561, startPoint y: 321, endPoint x: 664, endPoint y: 369, distance: 114.3
click at [576, 325] on div at bounding box center [825, 322] width 1069 height 30
click at [801, 553] on icon at bounding box center [803, 558] width 16 height 16
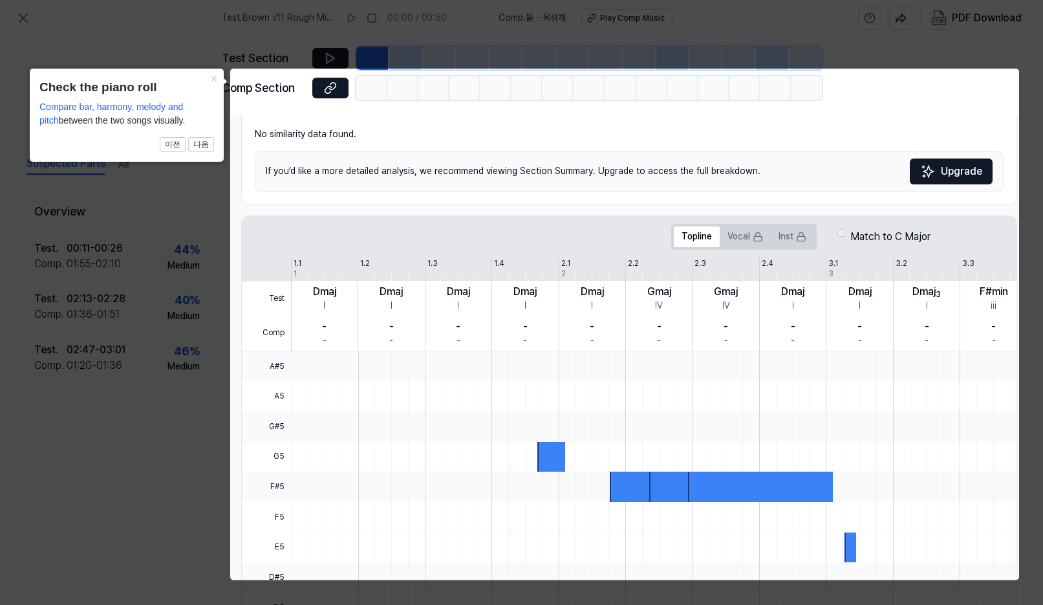
scroll to position [91, 6]
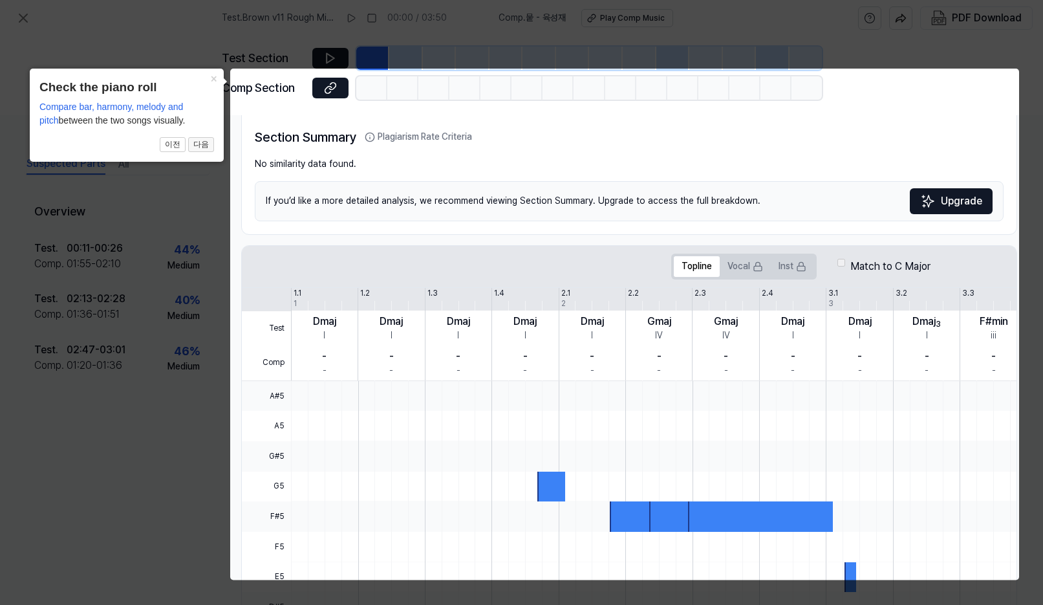
click at [201, 142] on button "다음" at bounding box center [201, 145] width 26 height 16
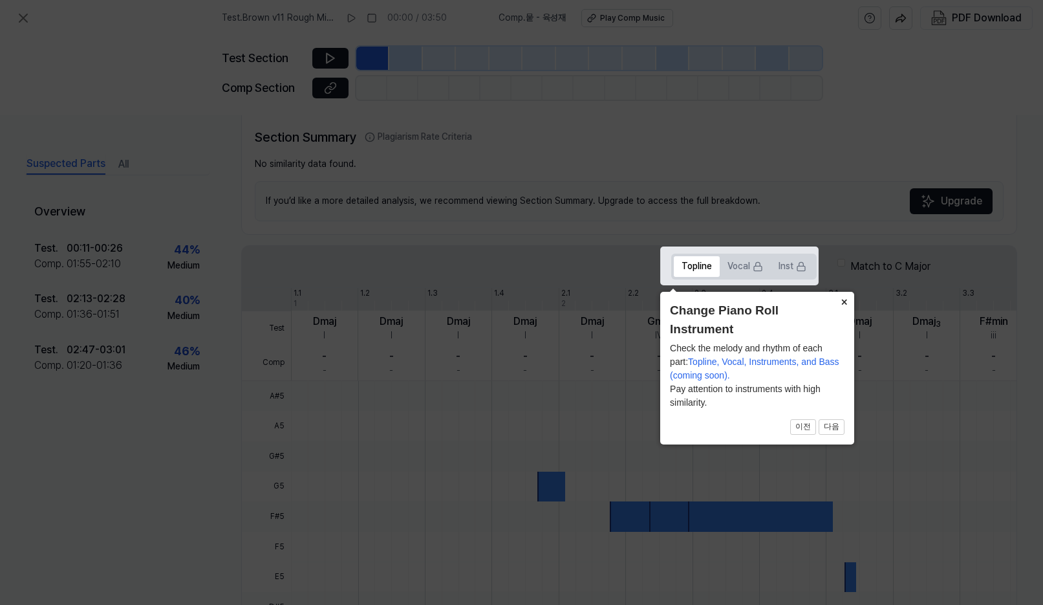
click at [844, 300] on button "×" at bounding box center [844, 301] width 21 height 18
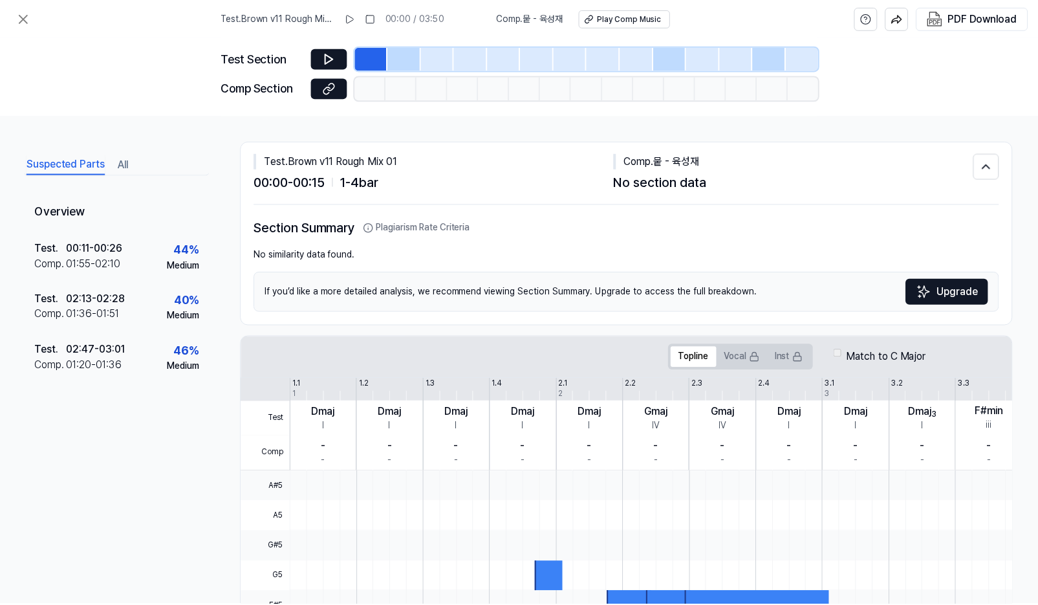
scroll to position [0, 0]
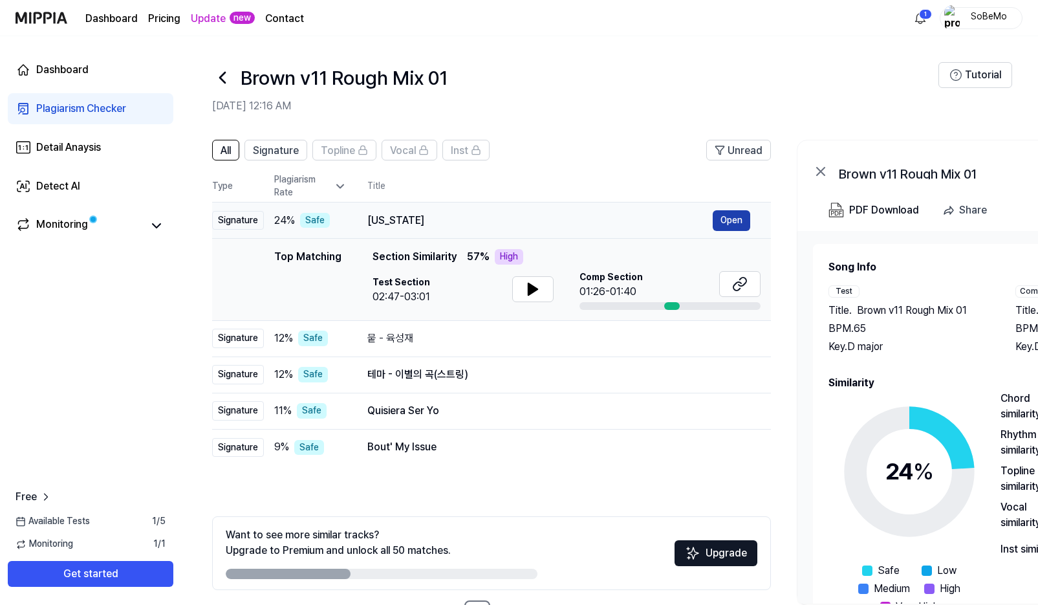
click at [729, 219] on button "Open" at bounding box center [732, 220] width 38 height 21
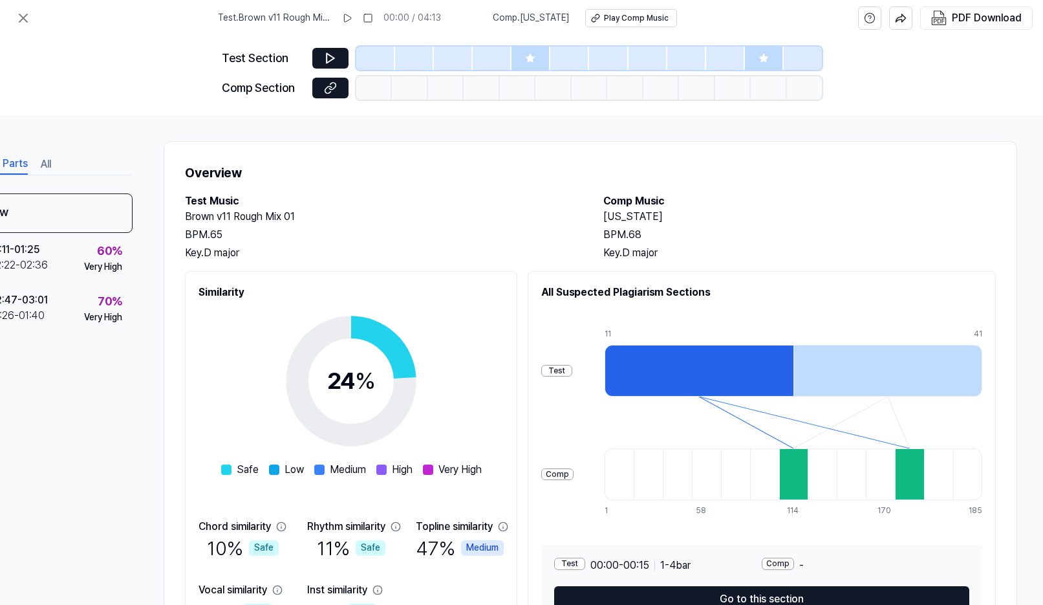
scroll to position [0, 85]
click at [621, 17] on div "Play Comp Music" at bounding box center [636, 18] width 65 height 11
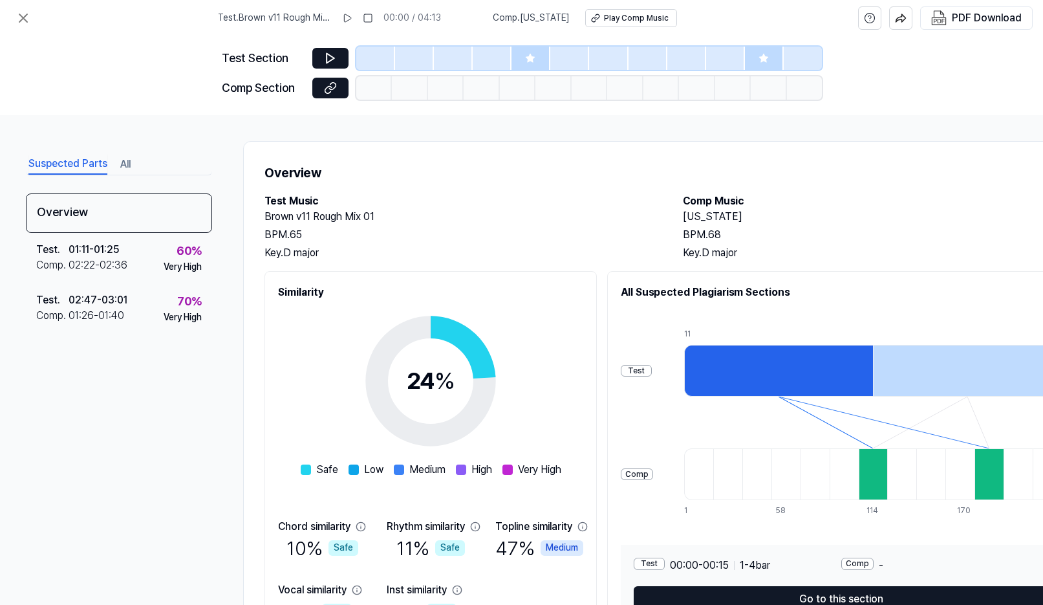
scroll to position [0, 0]
click at [537, 57] on div at bounding box center [531, 58] width 39 height 23
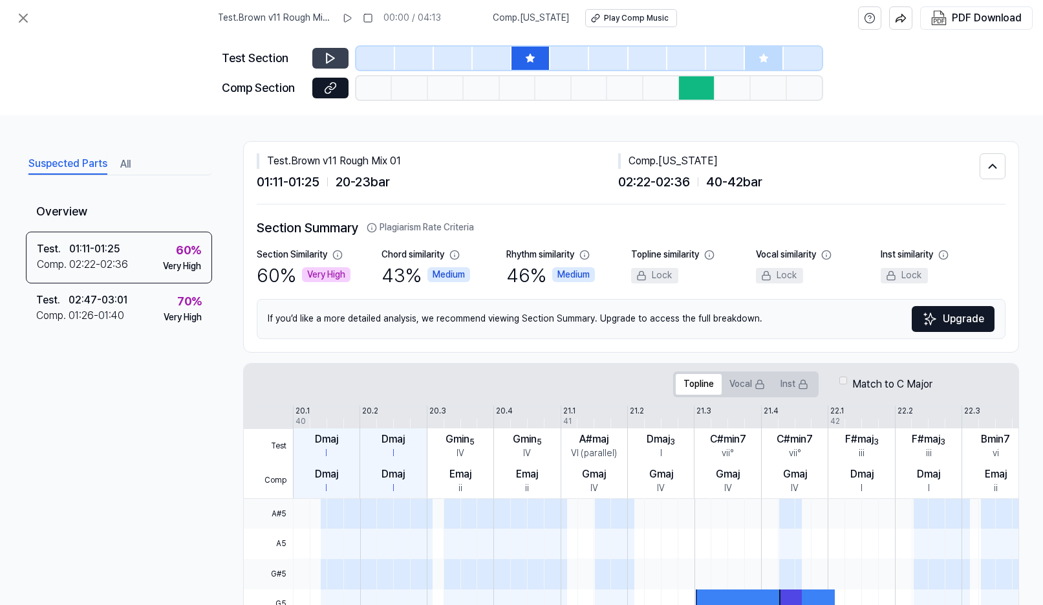
click at [335, 57] on icon at bounding box center [330, 58] width 13 height 13
click at [333, 58] on icon at bounding box center [332, 58] width 2 height 8
click at [699, 92] on div at bounding box center [697, 87] width 36 height 23
click at [330, 87] on icon at bounding box center [330, 87] width 13 height 13
click at [26, 18] on icon at bounding box center [24, 18] width 16 height 16
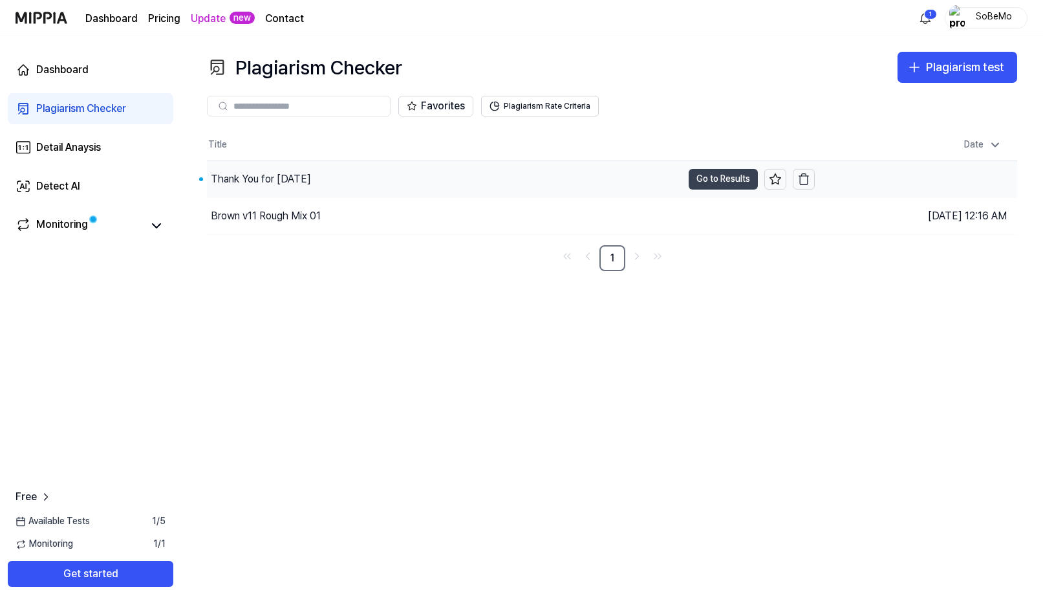
click at [717, 179] on button "Go to Results" at bounding box center [723, 179] width 69 height 21
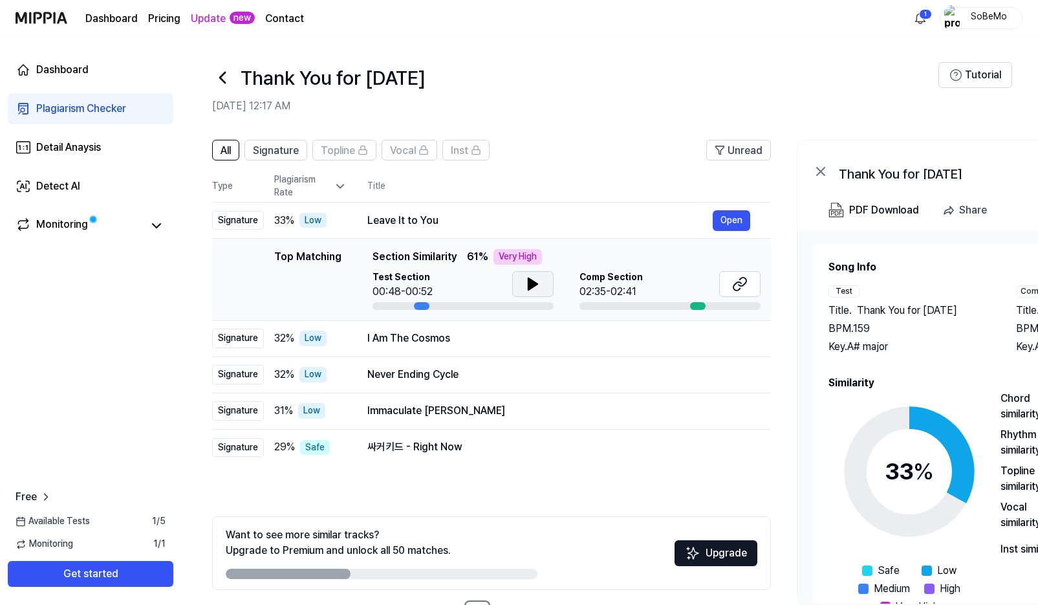
click at [530, 281] on icon at bounding box center [532, 284] width 9 height 12
click at [531, 282] on icon at bounding box center [530, 284] width 3 height 10
click at [722, 223] on button "Open" at bounding box center [732, 220] width 38 height 21
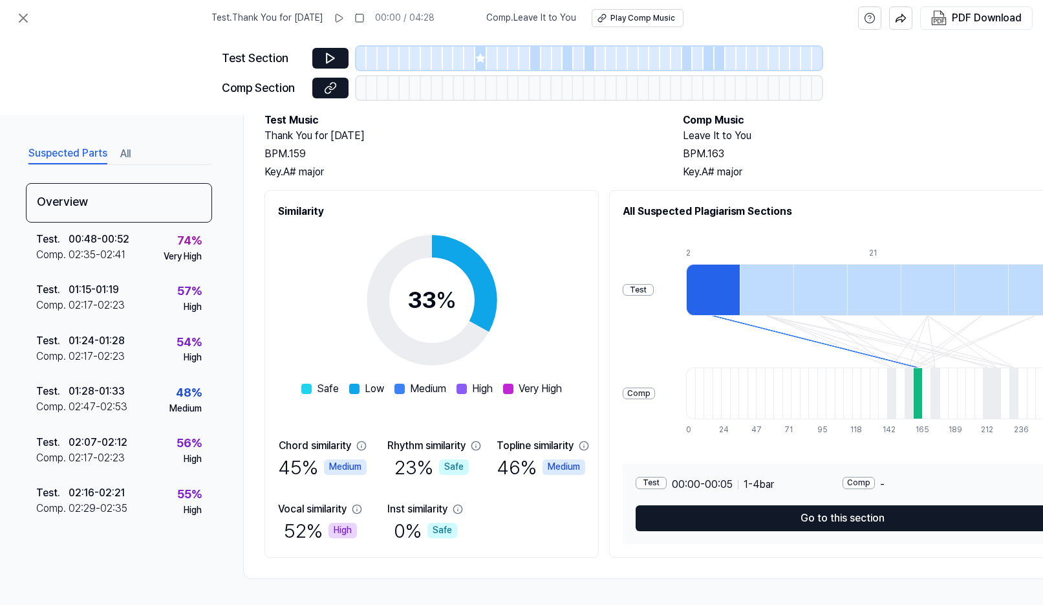
scroll to position [86, 0]
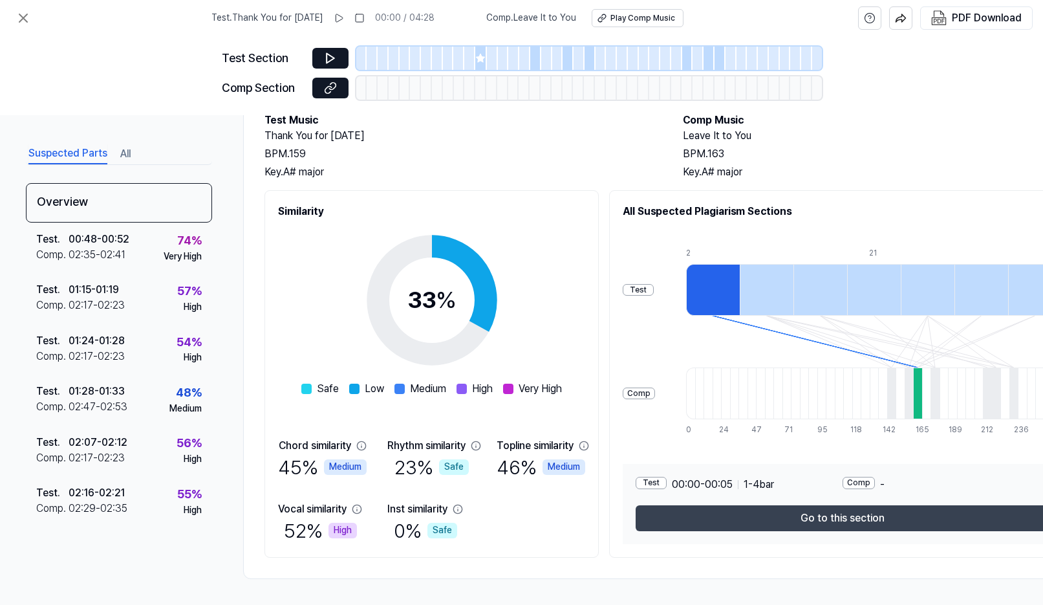
click at [825, 517] on button "Go to this section" at bounding box center [842, 518] width 413 height 26
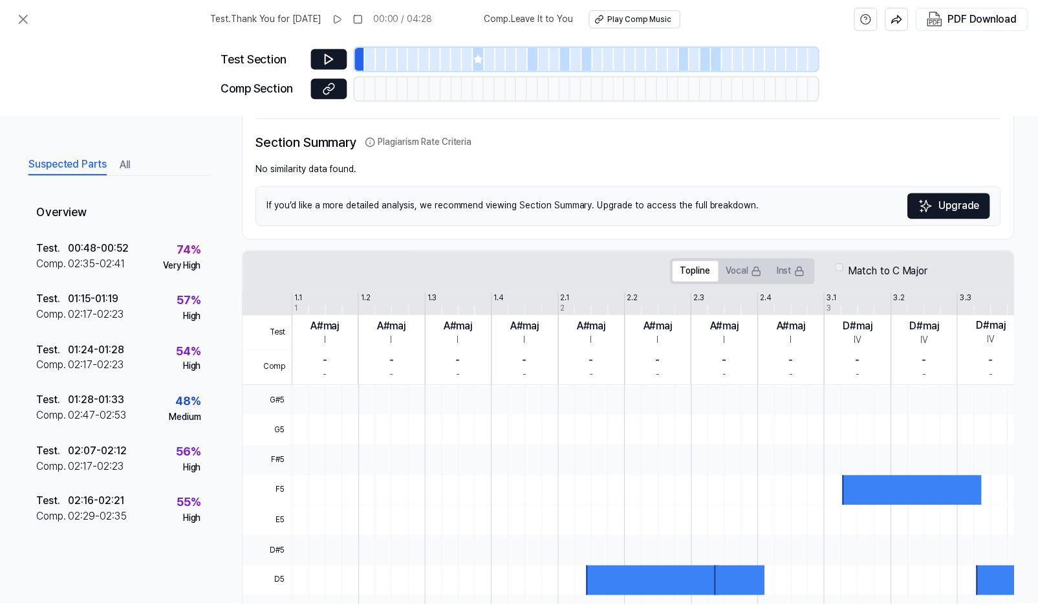
scroll to position [83, 0]
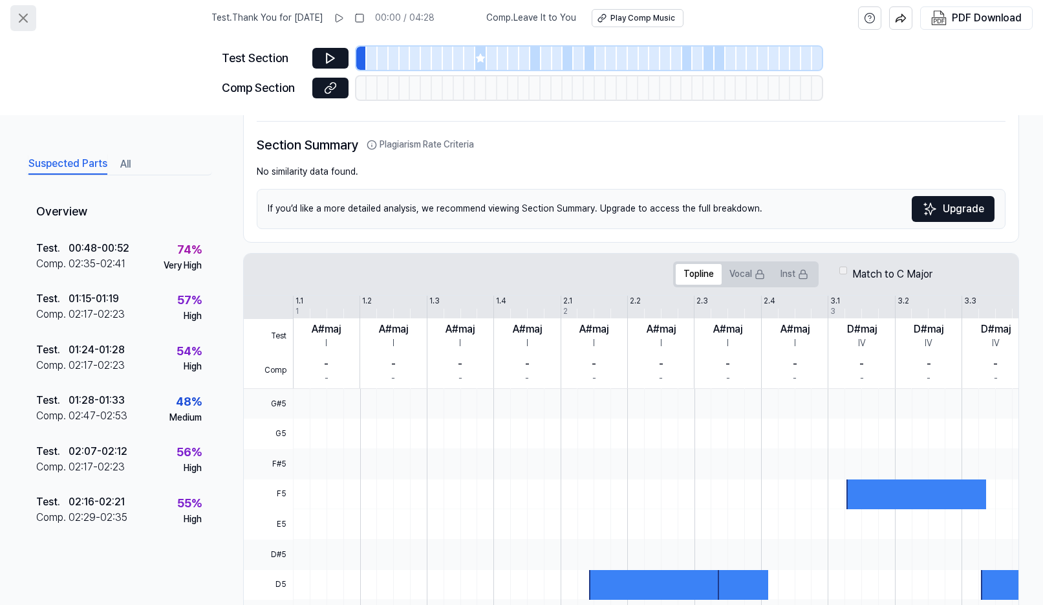
click at [22, 16] on icon at bounding box center [24, 18] width 16 height 16
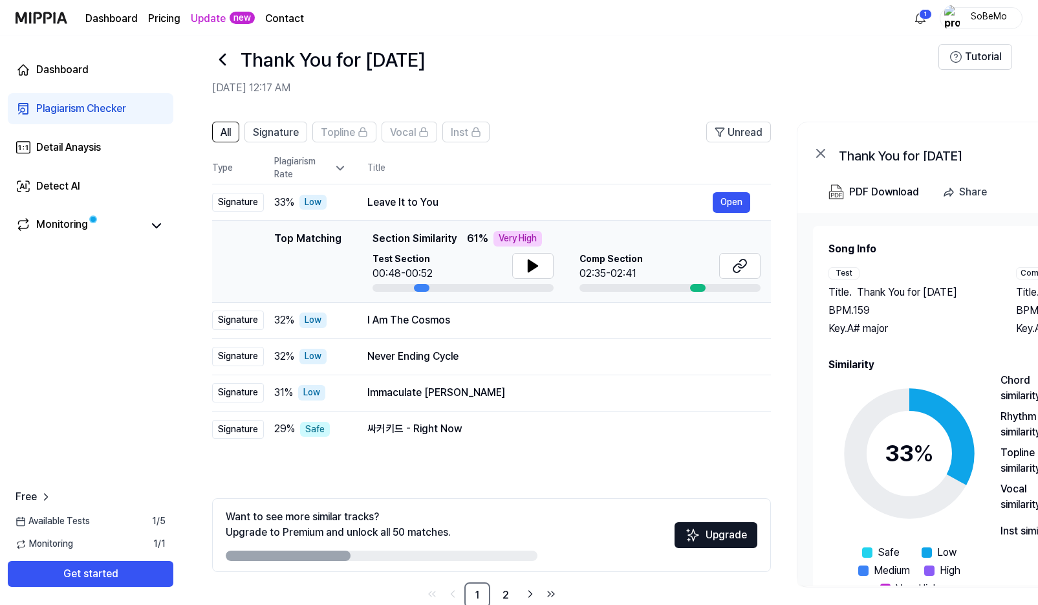
scroll to position [30, 0]
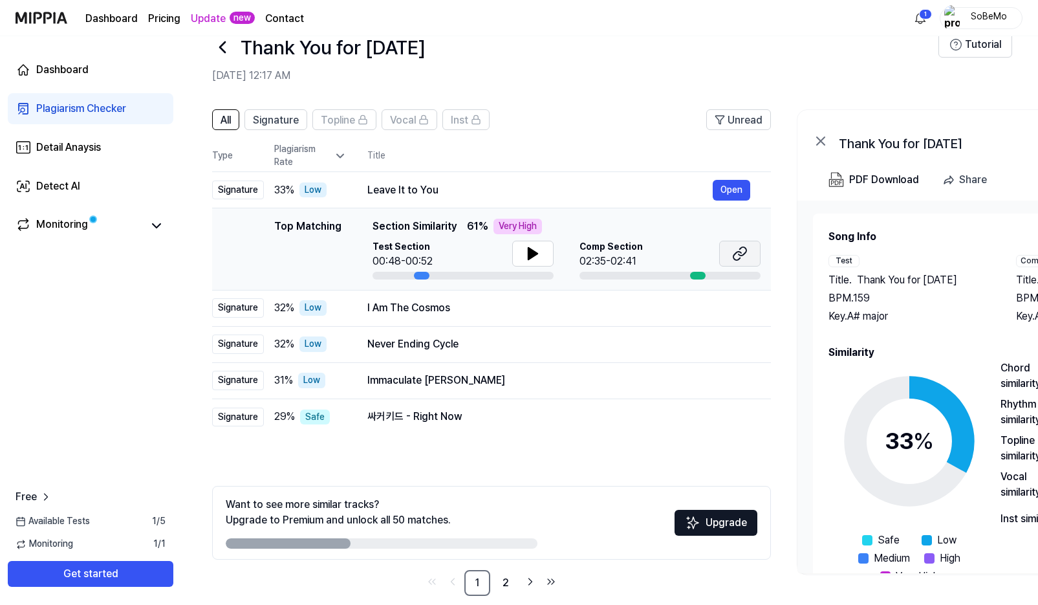
click at [741, 254] on icon at bounding box center [740, 254] width 16 height 16
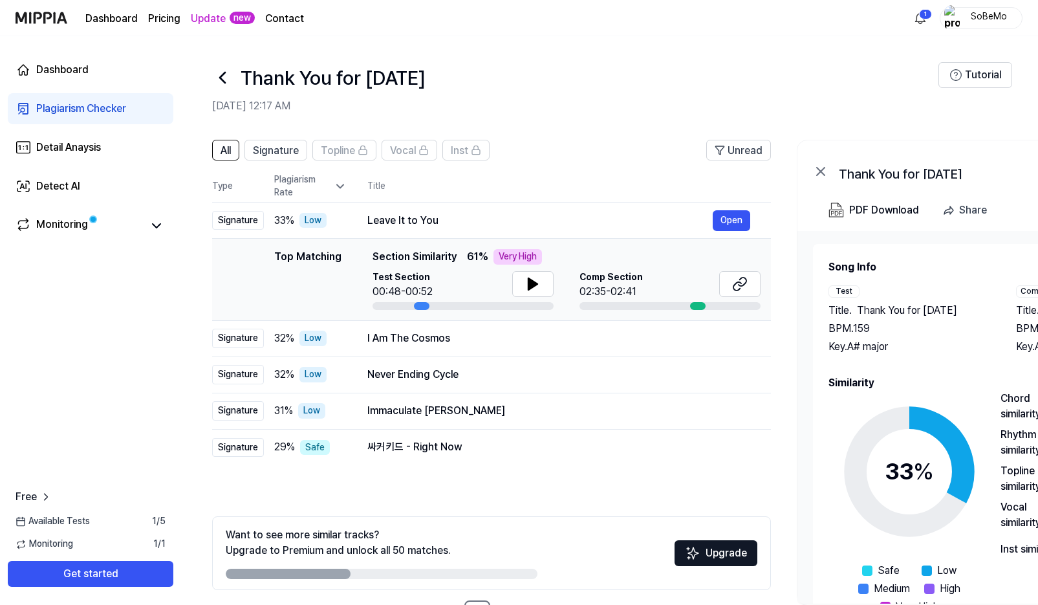
scroll to position [0, 0]
